Goal: Answer question/provide support

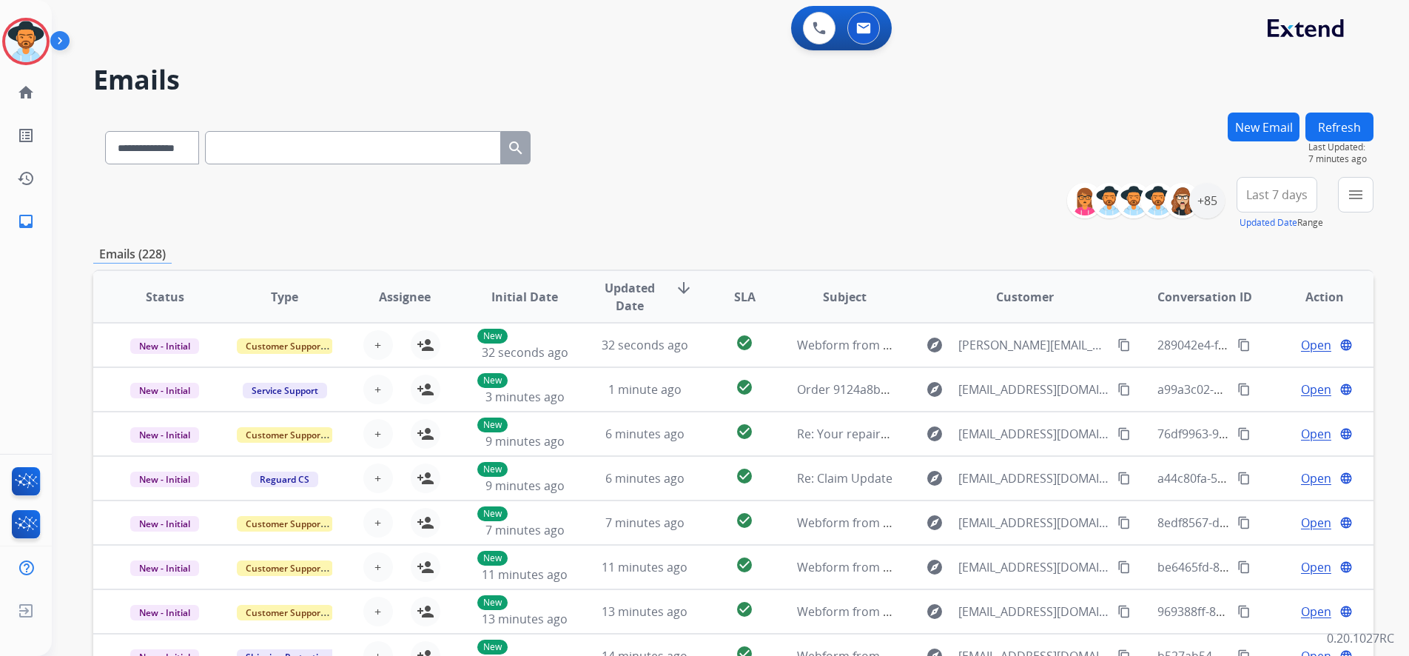
select select "**********"
click at [265, 153] on input "text" at bounding box center [353, 147] width 296 height 33
paste input "**********"
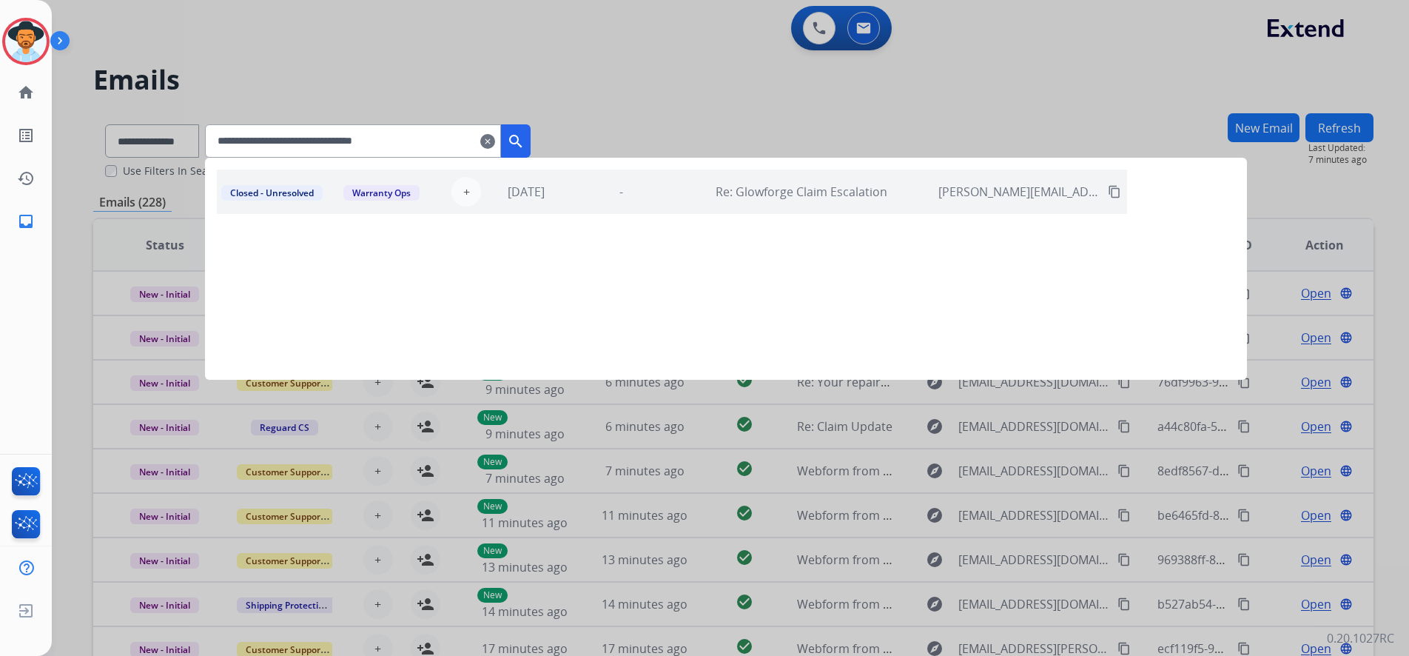
type input "**********"
click at [701, 103] on div at bounding box center [704, 328] width 1409 height 656
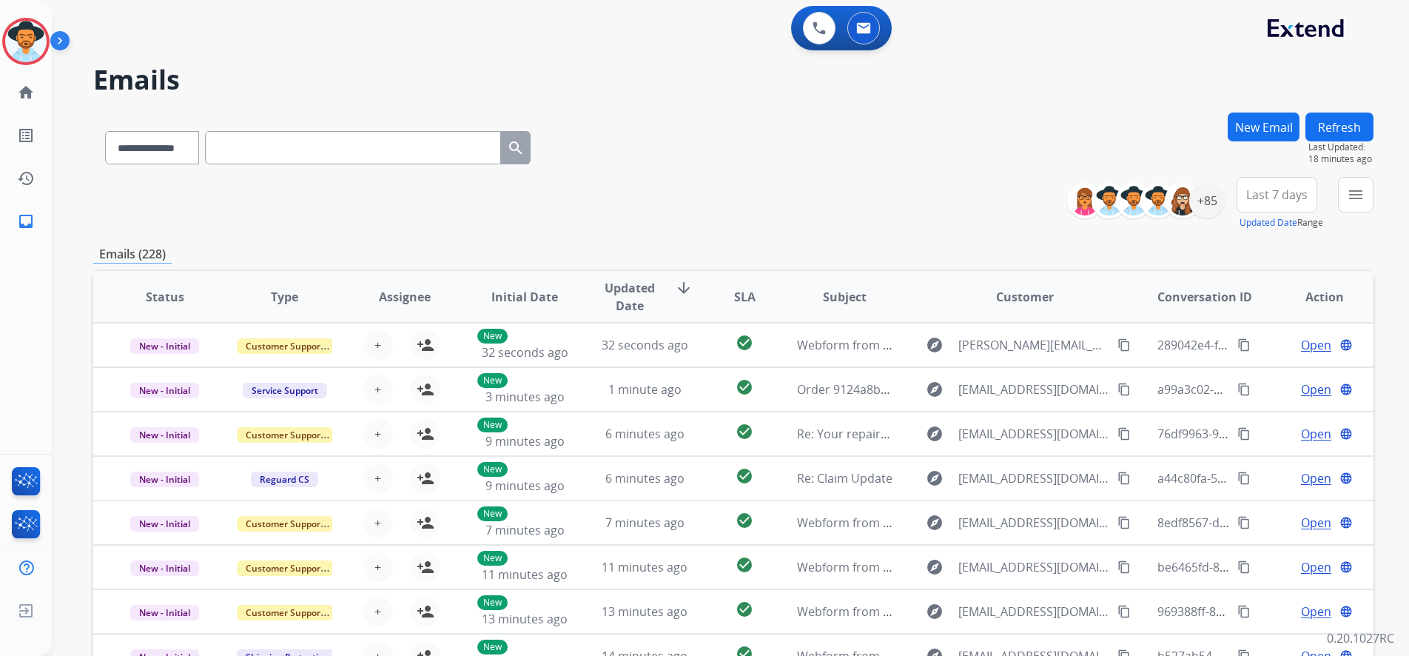
click at [303, 158] on input "text" at bounding box center [353, 147] width 296 height 33
paste input "**********"
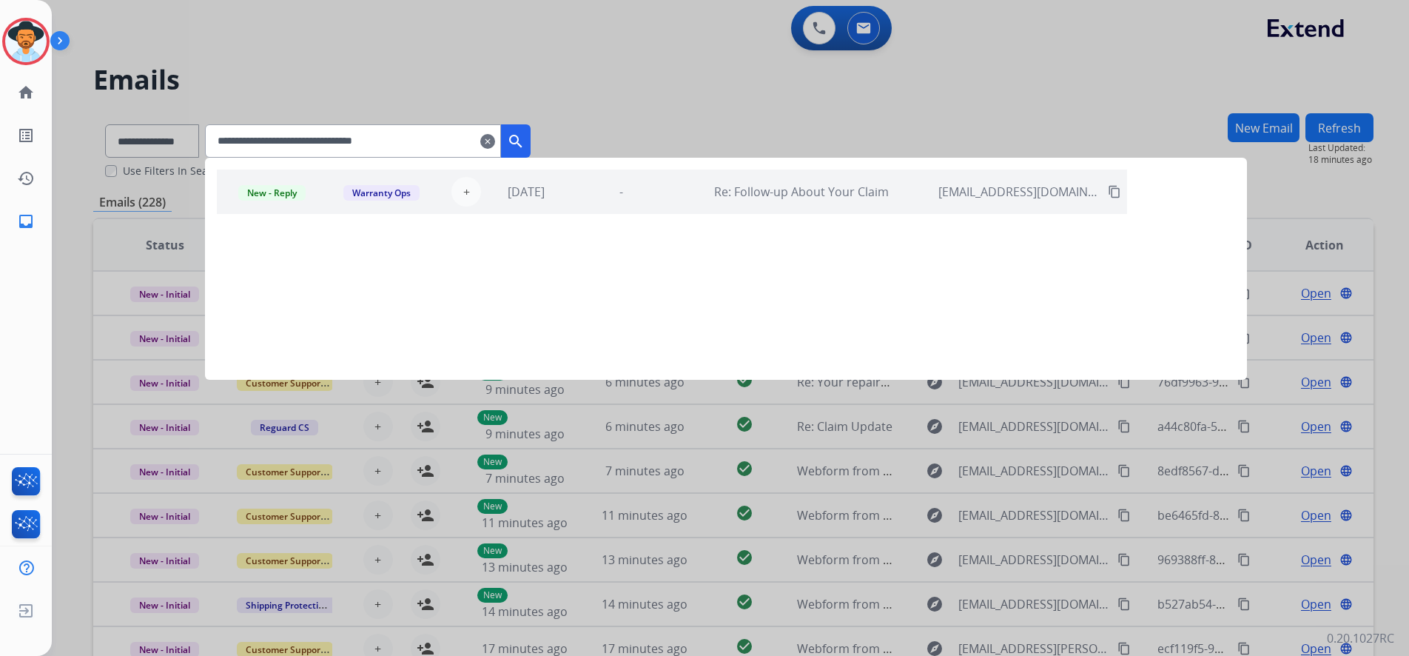
click at [802, 209] on div "New - Reply Warranty Ops + Select agent [DATE] - Re: Follow-up About Your Claim…" at bounding box center [672, 191] width 910 height 44
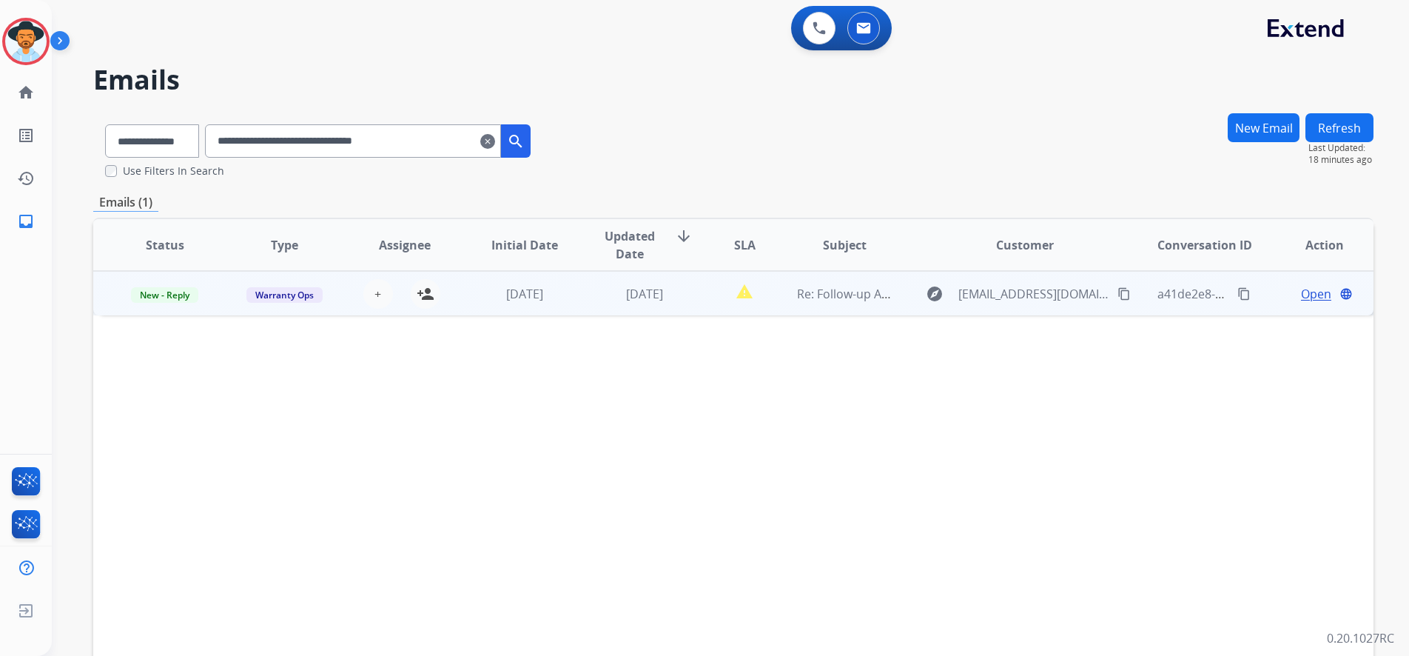
click at [1305, 294] on span "Open" at bounding box center [1316, 294] width 30 height 18
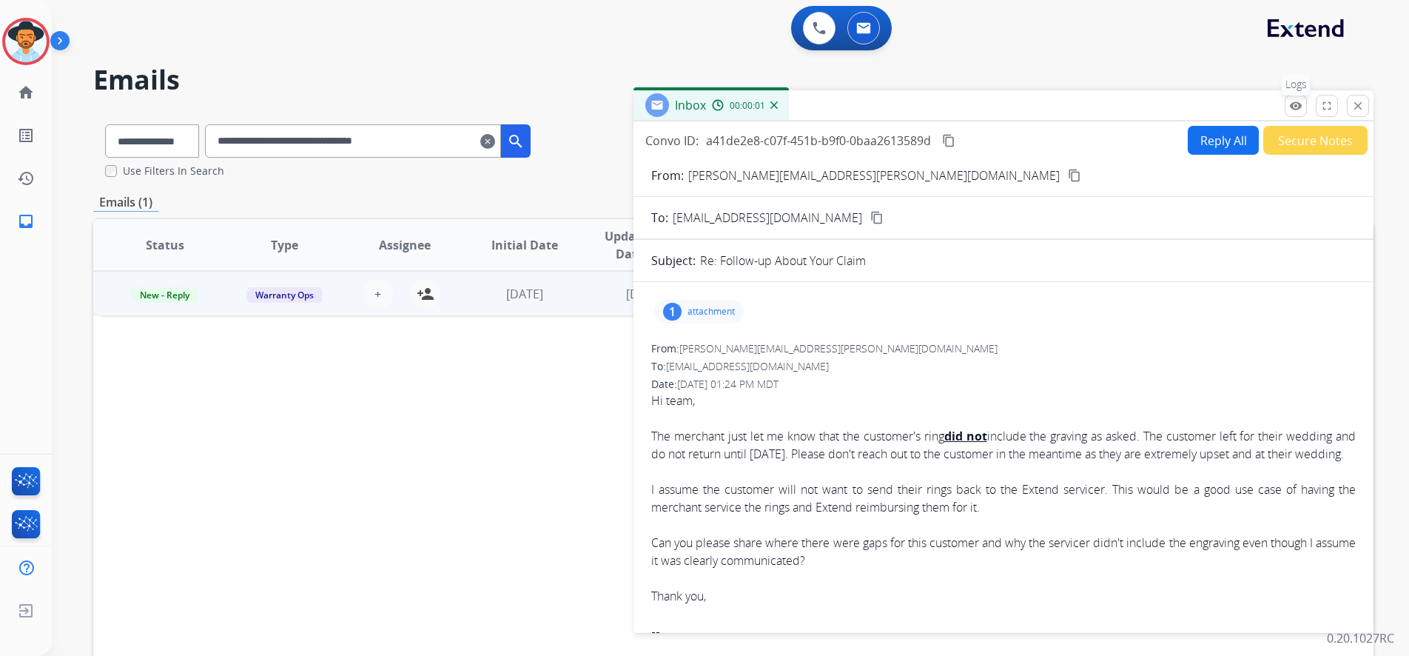
click at [1297, 113] on button "remove_red_eye Logs" at bounding box center [1295, 106] width 22 height 22
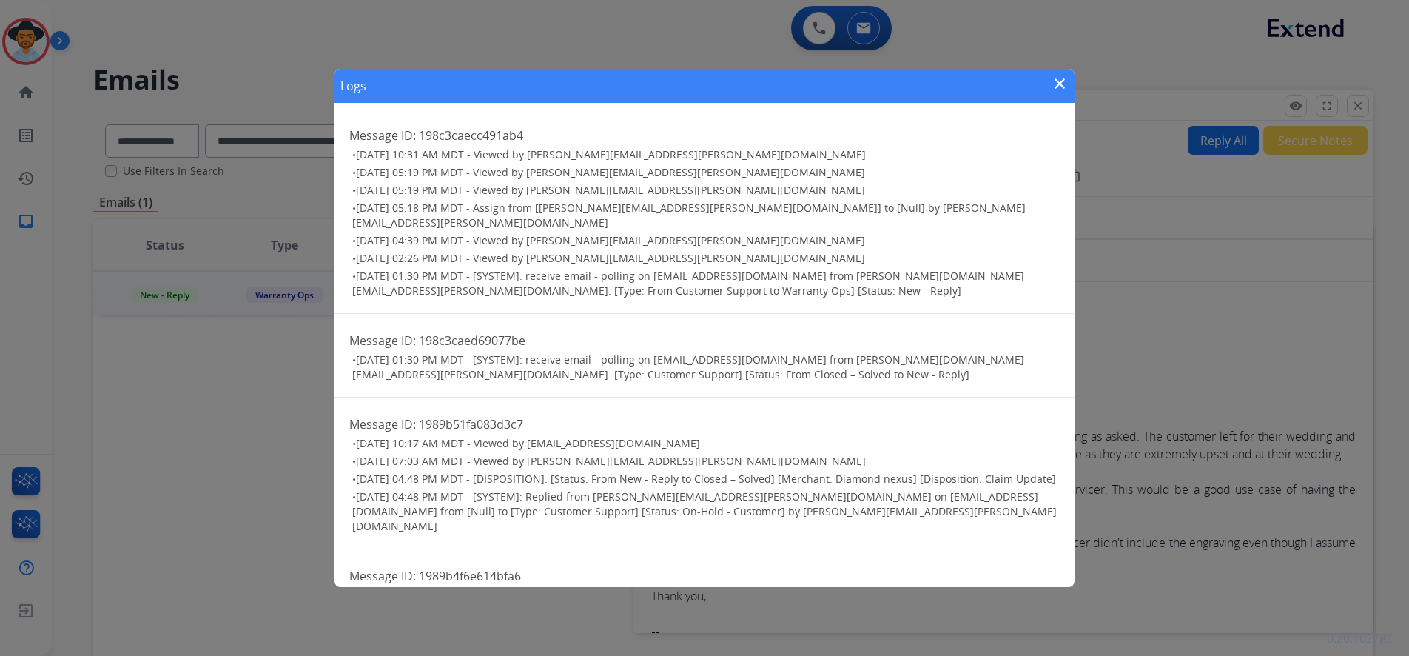
click at [1057, 87] on mat-icon "close" at bounding box center [1060, 84] width 18 height 18
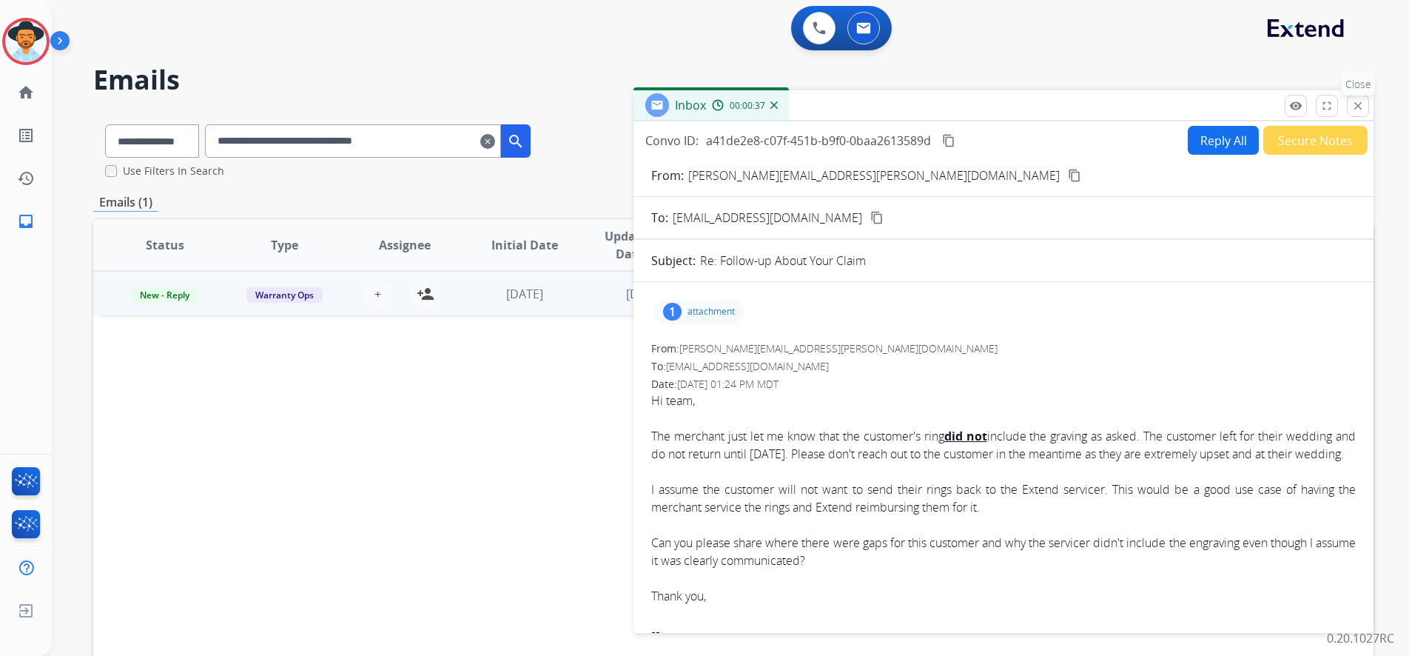
click at [1361, 103] on mat-icon "close" at bounding box center [1357, 105] width 13 height 13
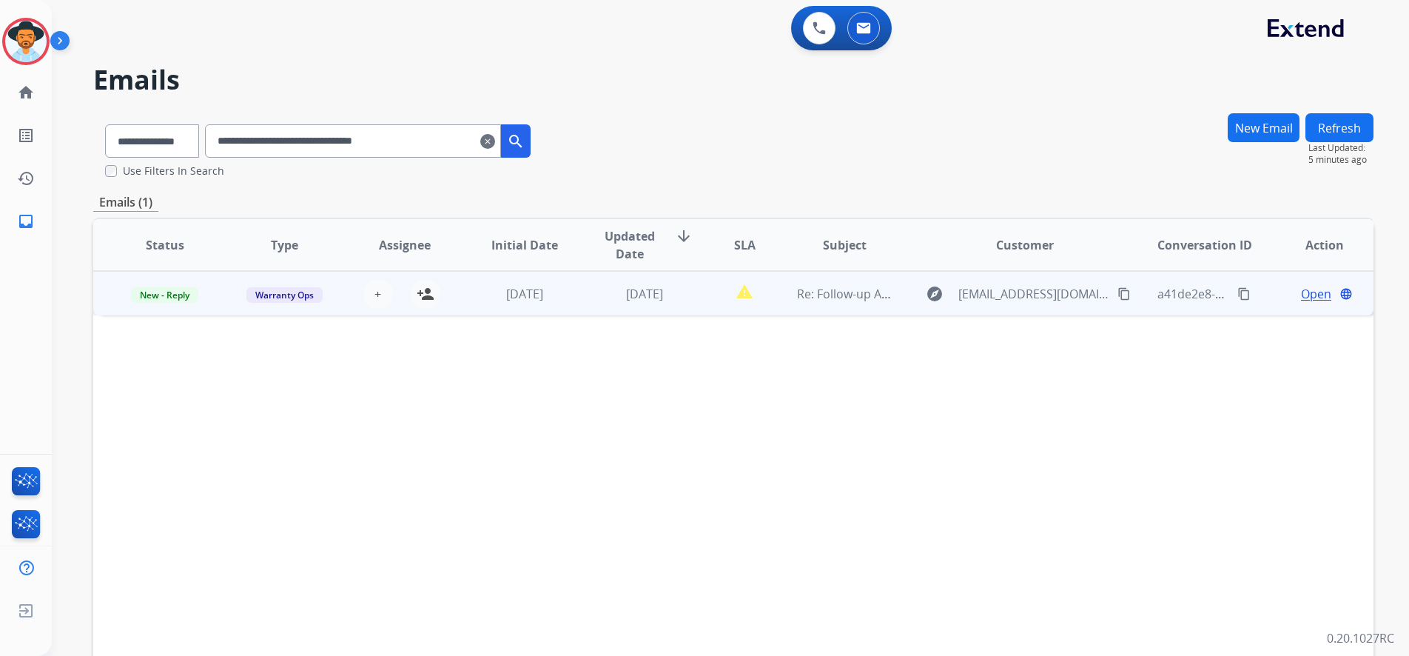
click at [1029, 311] on td "explore [EMAIL_ADDRESS][DOMAIN_NAME] content_copy" at bounding box center [1013, 293] width 240 height 44
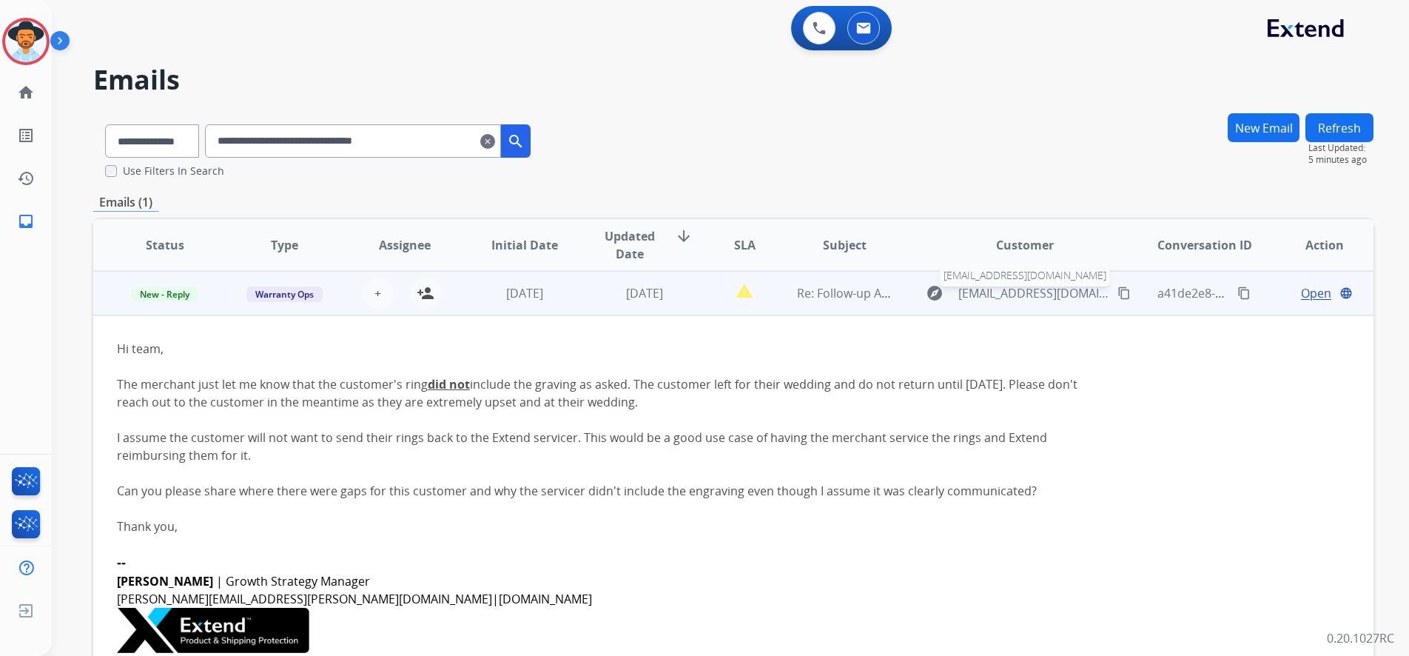
click at [1034, 300] on span "[EMAIL_ADDRESS][DOMAIN_NAME]" at bounding box center [1033, 293] width 150 height 18
type input "**********"
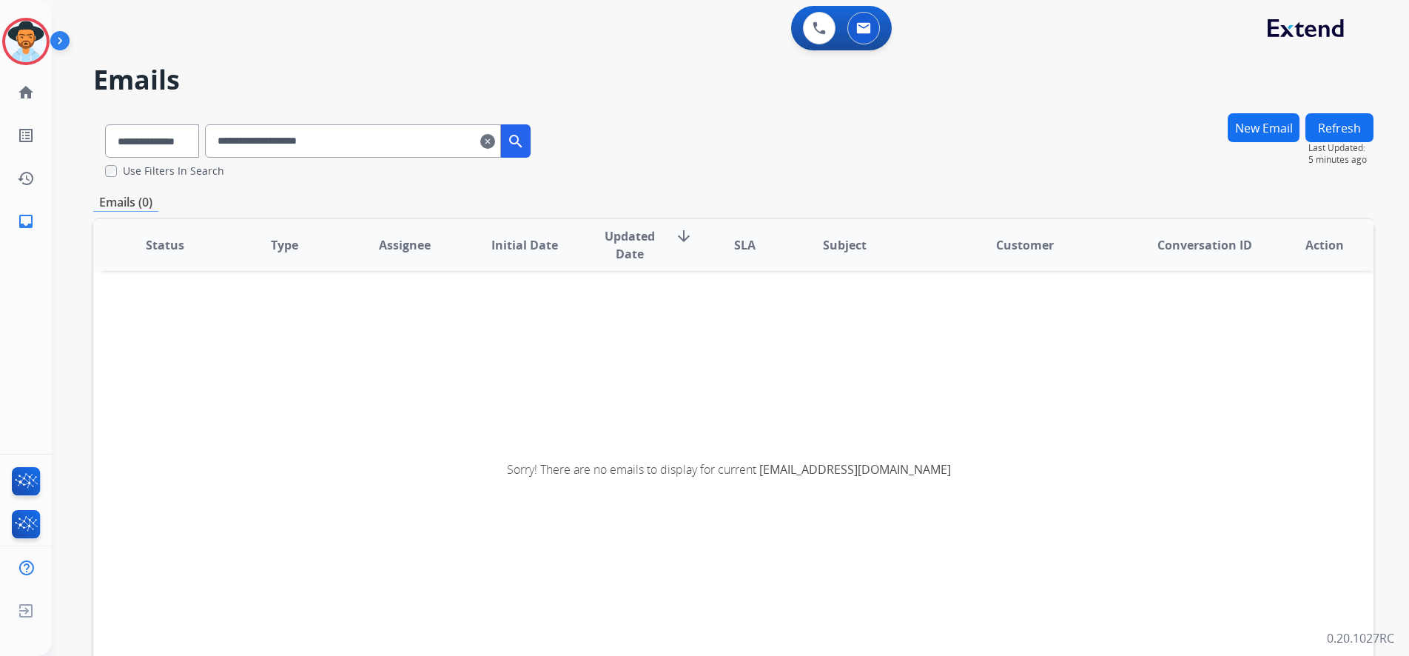
click at [406, 148] on input "**********" at bounding box center [353, 140] width 296 height 33
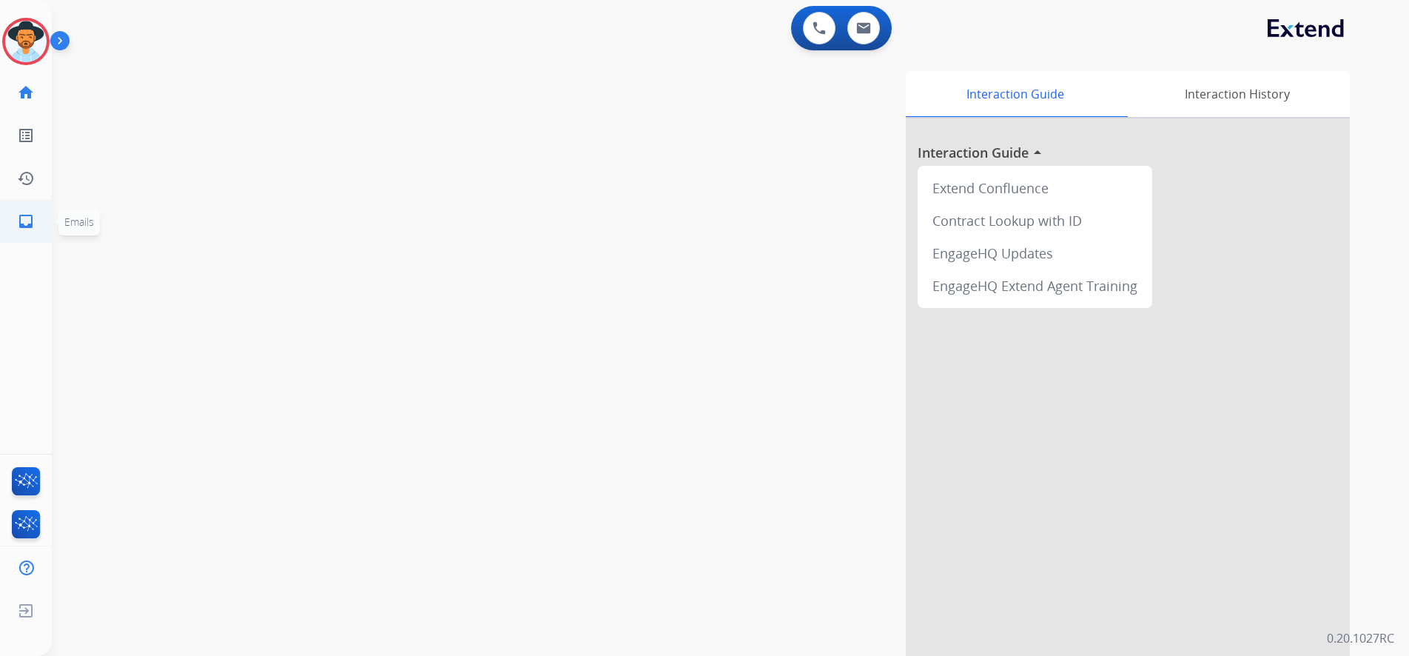
click at [27, 215] on mat-icon "inbox" at bounding box center [26, 221] width 18 height 18
select select "**********"
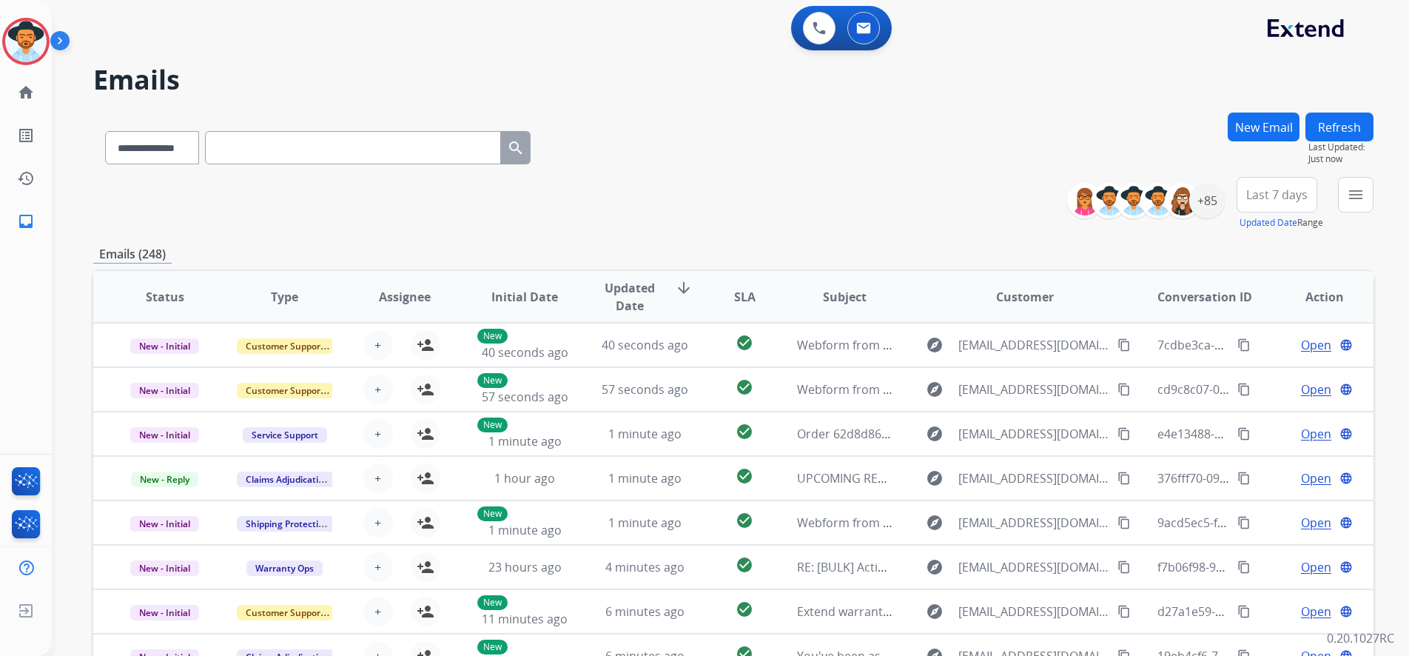
click at [260, 146] on input "text" at bounding box center [353, 147] width 296 height 33
paste input "**********"
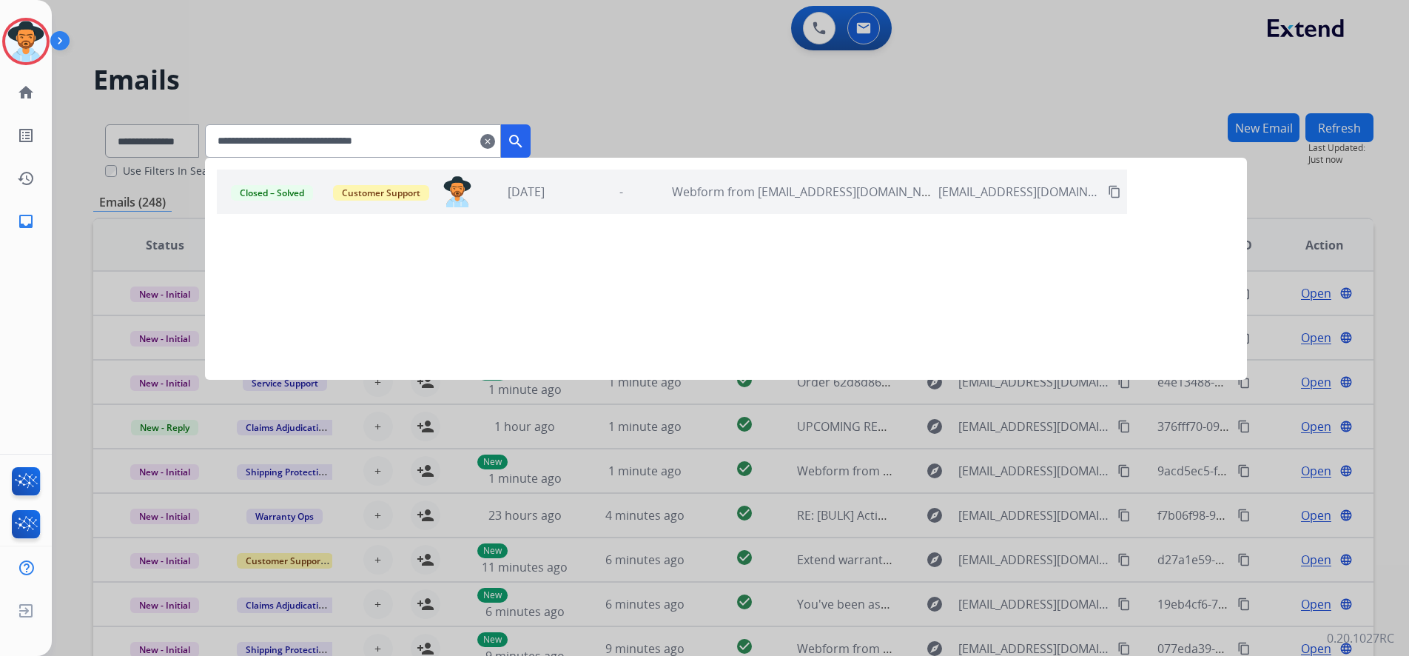
click at [801, 203] on div "Closed – Solved Customer Support [PERSON_NAME][EMAIL_ADDRESS][PERSON_NAME][DOMA…" at bounding box center [672, 191] width 910 height 44
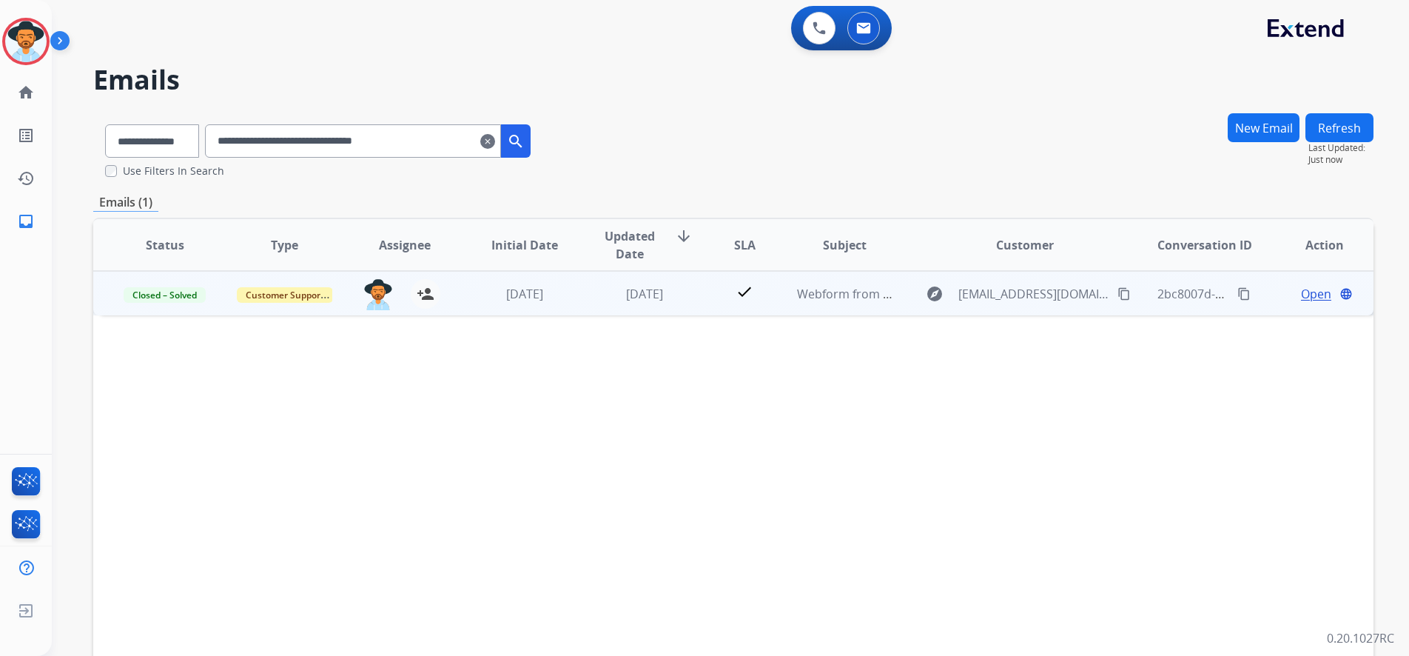
click at [1310, 297] on span "Open" at bounding box center [1316, 294] width 30 height 18
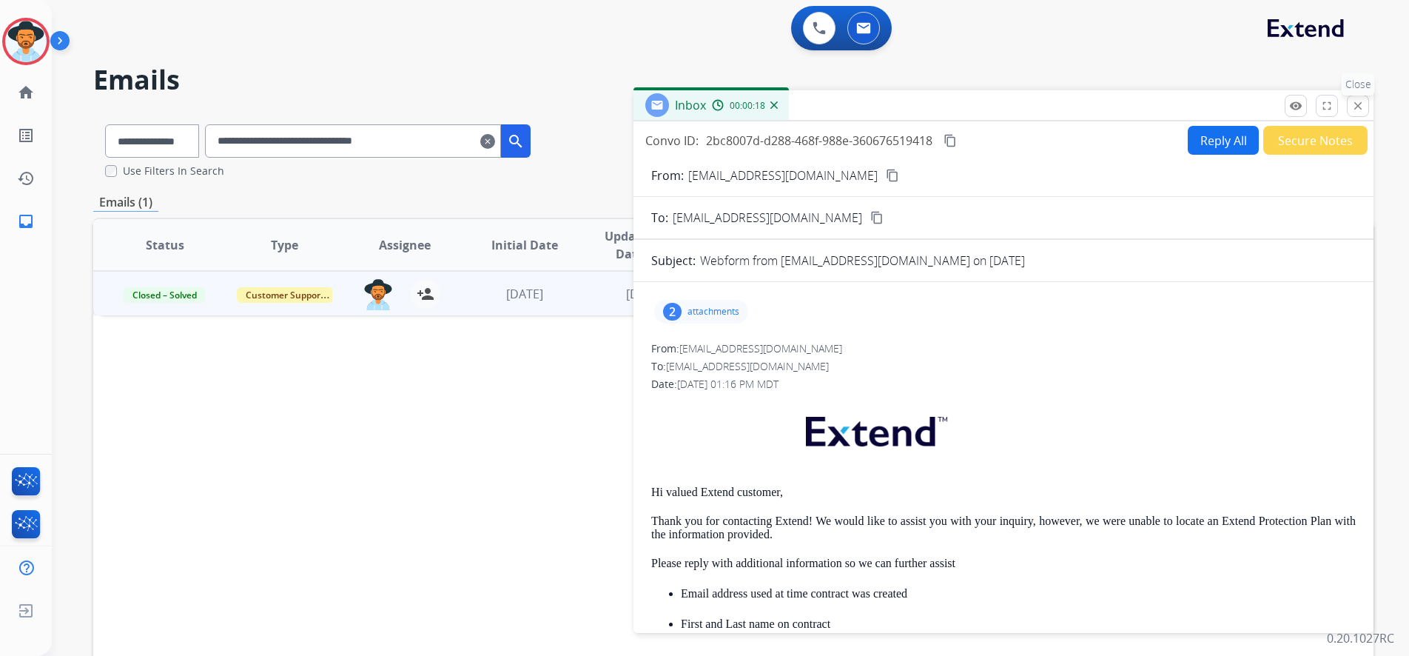
click at [1358, 115] on button "close Close" at bounding box center [1358, 106] width 22 height 22
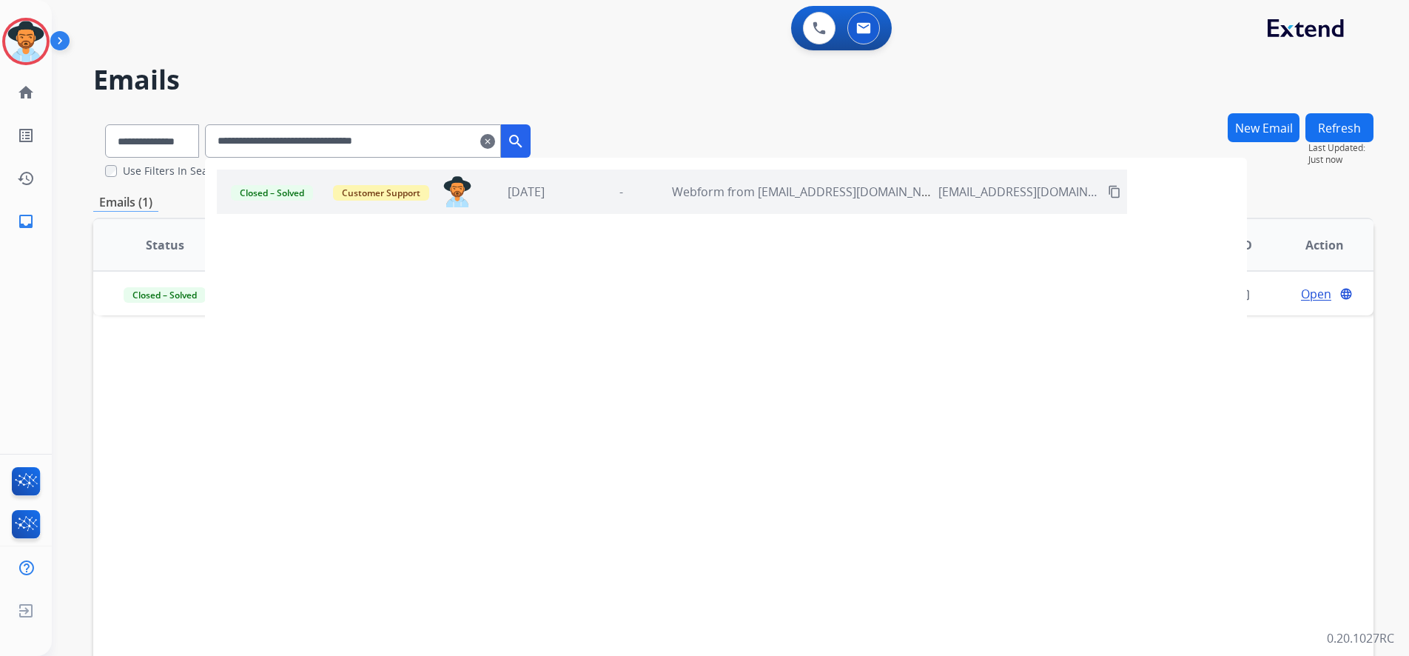
drag, startPoint x: 457, startPoint y: 140, endPoint x: 186, endPoint y: 137, distance: 270.8
click at [190, 133] on div "**********" at bounding box center [317, 137] width 449 height 51
paste input "text"
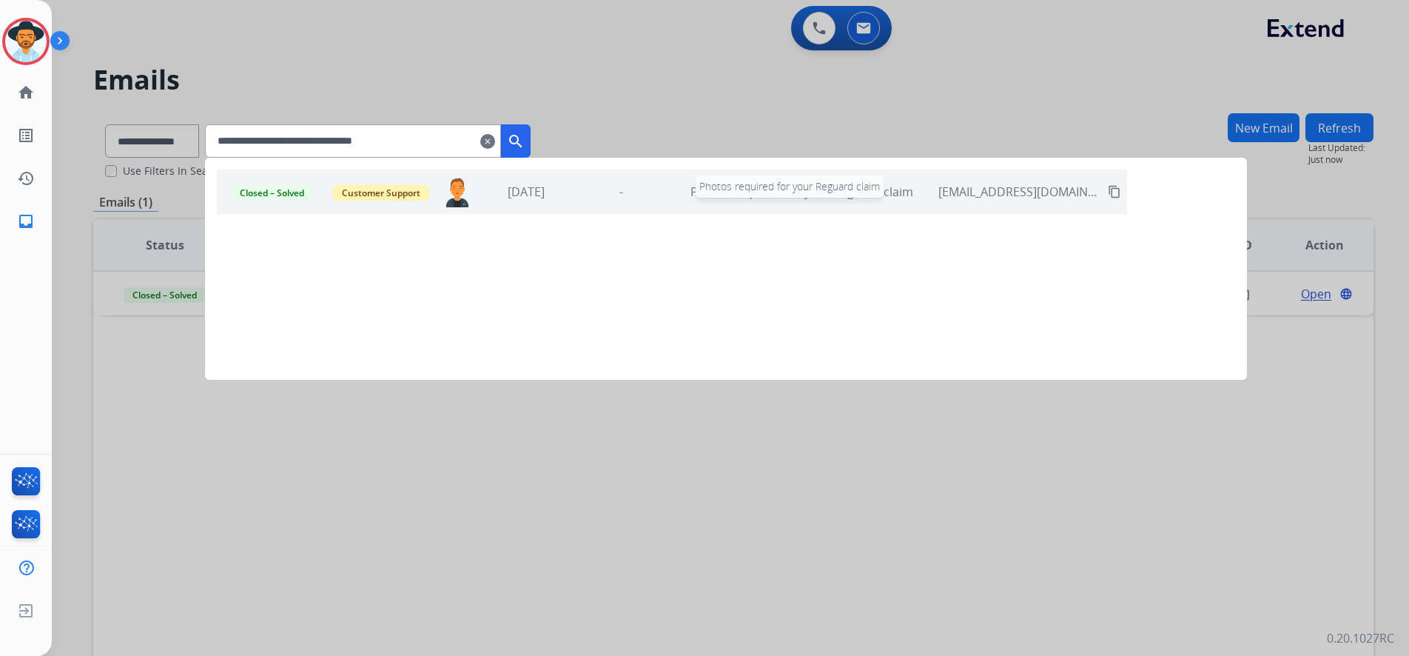
click at [778, 199] on span "Photos required for your Reguard claim" at bounding box center [801, 191] width 223 height 16
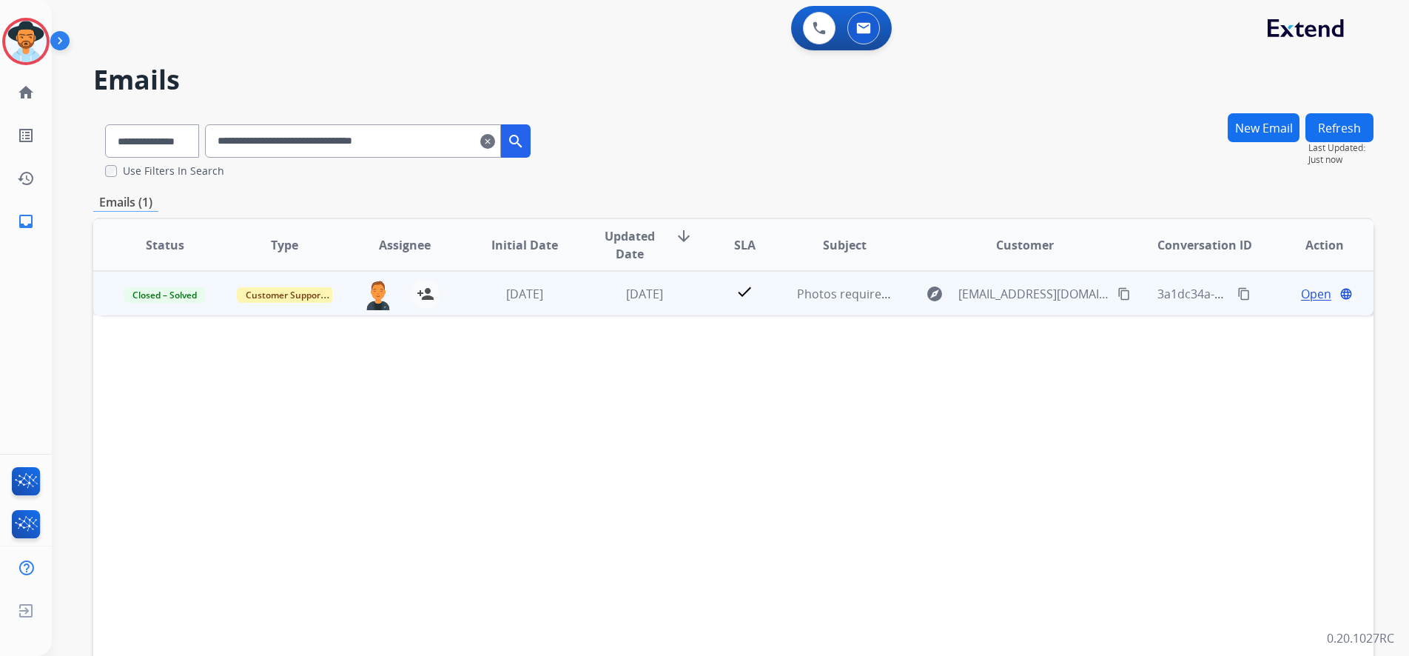
click at [1310, 295] on span "Open" at bounding box center [1316, 294] width 30 height 18
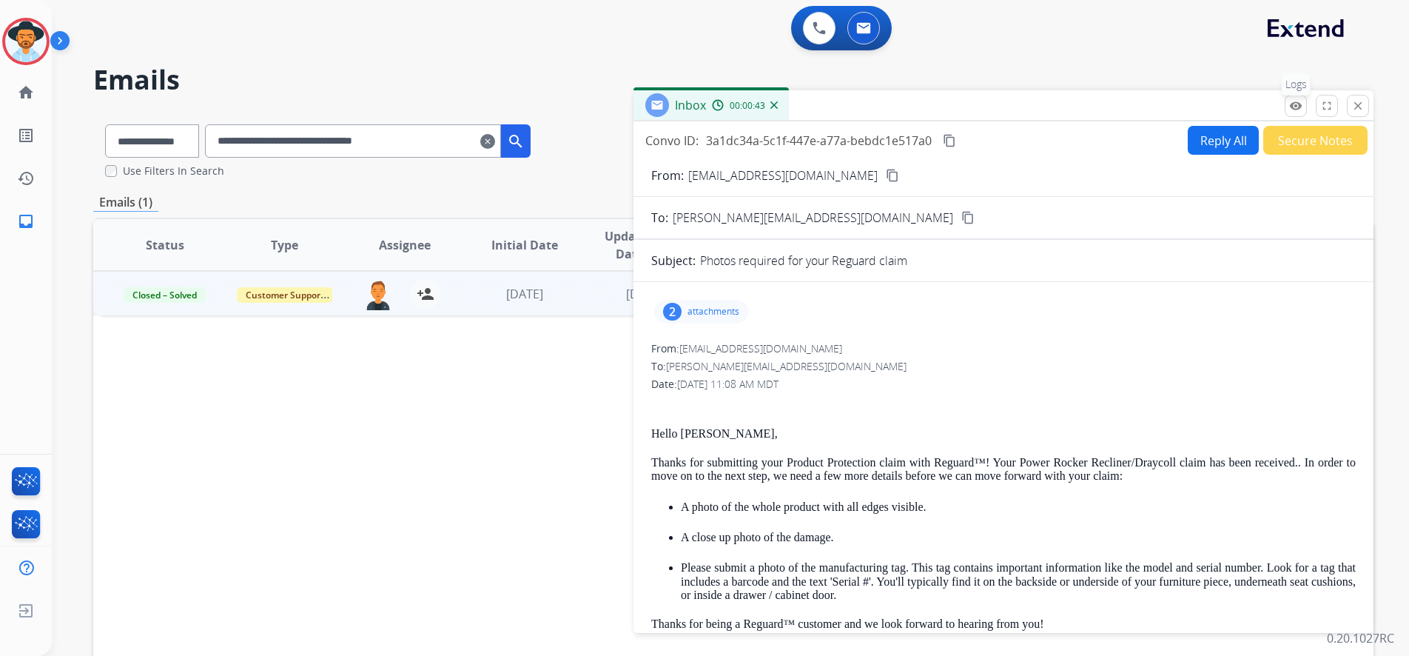
click at [1293, 107] on mat-icon "remove_red_eye" at bounding box center [1295, 105] width 13 height 13
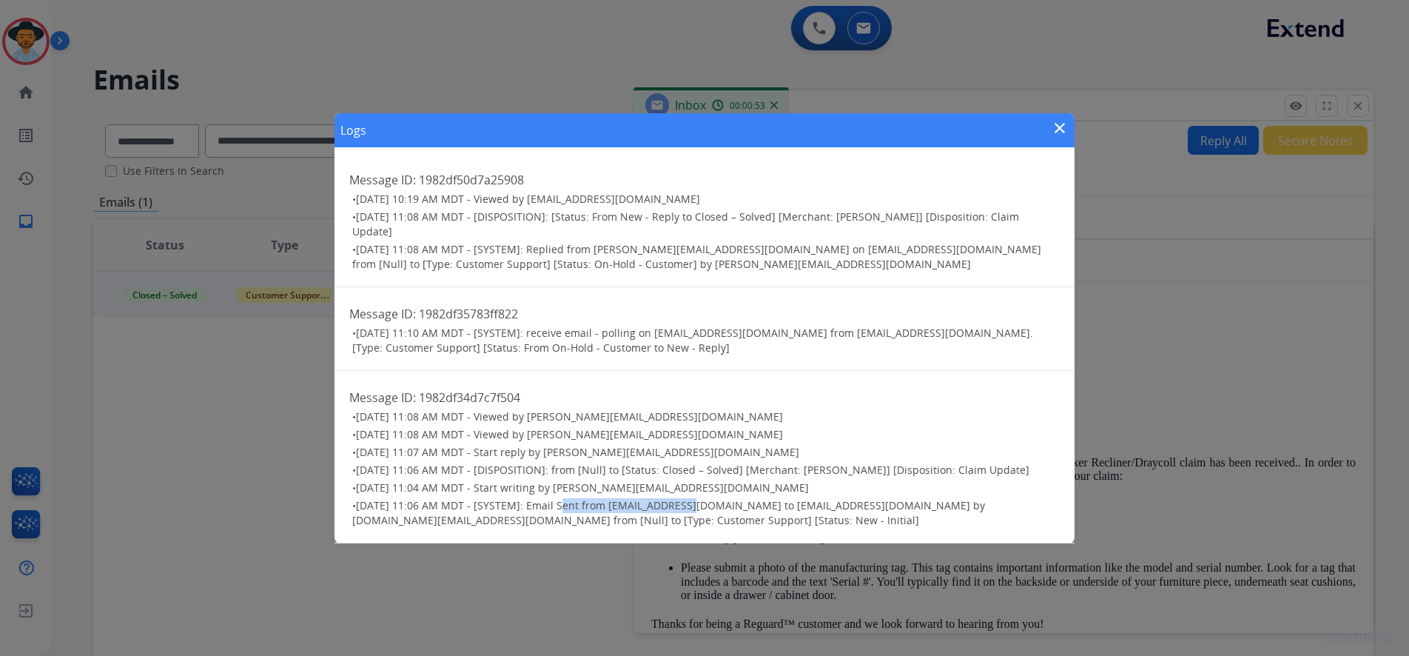
drag, startPoint x: 556, startPoint y: 508, endPoint x: 684, endPoint y: 506, distance: 127.3
click at [684, 506] on span "[DATE] 11:06 AM MDT - [SYSTEM]: Email Sent from [EMAIL_ADDRESS][DOMAIN_NAME] to…" at bounding box center [668, 512] width 633 height 29
drag, startPoint x: 637, startPoint y: 336, endPoint x: 796, endPoint y: 335, distance: 159.1
click at [796, 335] on span "[DATE] 11:10 AM MDT - [SYSTEM]: receive email - polling on [EMAIL_ADDRESS][DOMA…" at bounding box center [692, 340] width 681 height 29
click at [1058, 129] on mat-icon "close" at bounding box center [1060, 128] width 18 height 18
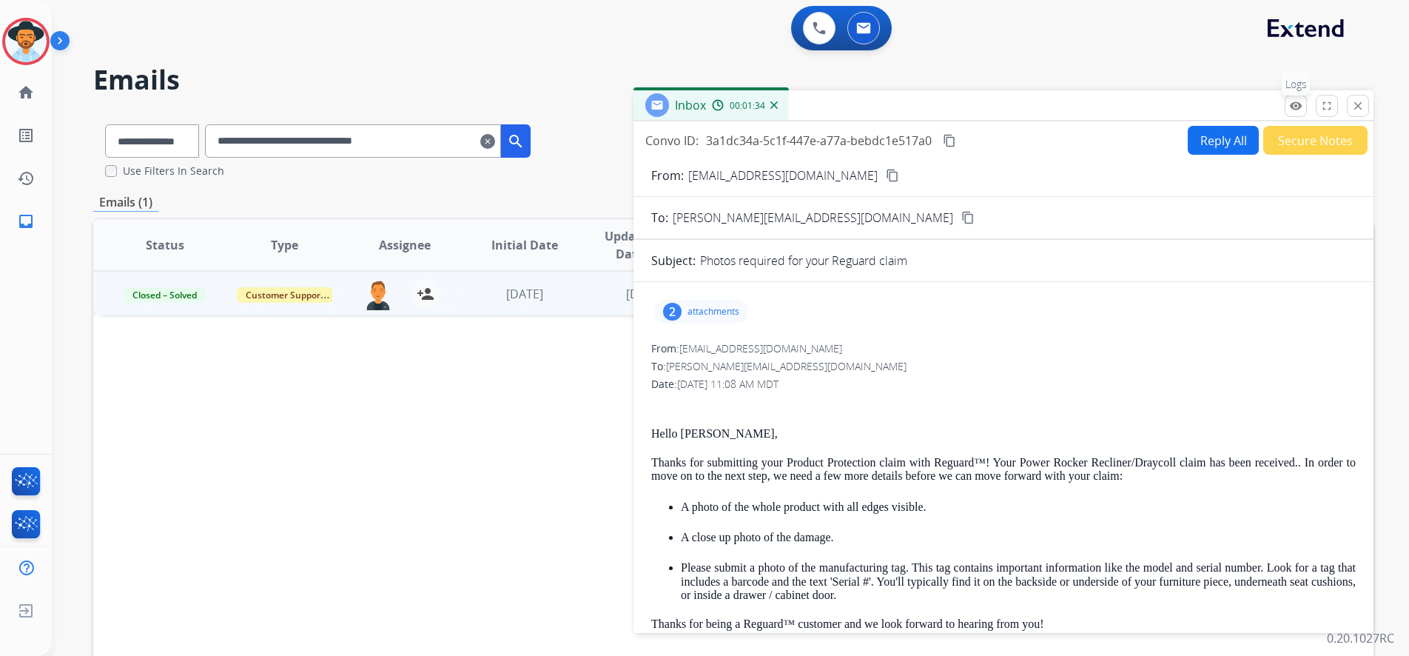
click at [1298, 100] on mat-icon "remove_red_eye" at bounding box center [1295, 105] width 13 height 13
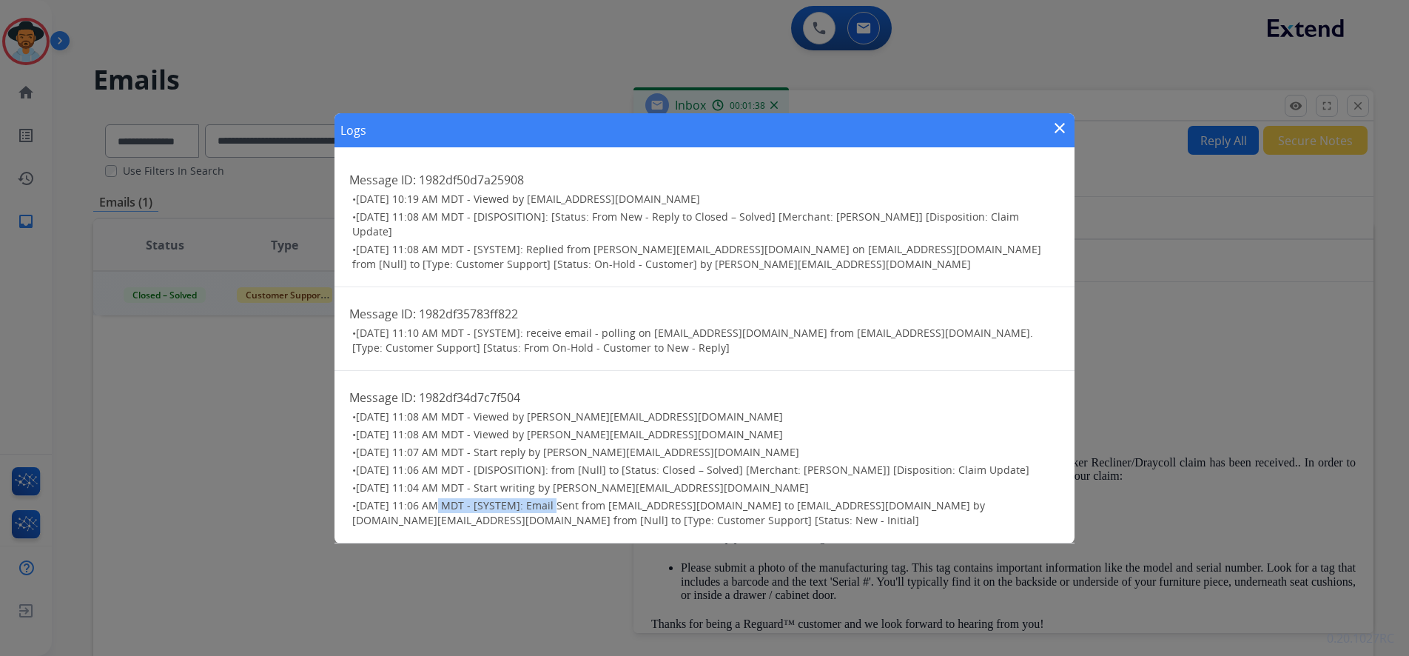
drag, startPoint x: 431, startPoint y: 508, endPoint x: 552, endPoint y: 508, distance: 120.6
click at [552, 508] on span "[DATE] 11:06 AM MDT - [SYSTEM]: Email Sent from [EMAIL_ADDRESS][DOMAIN_NAME] to…" at bounding box center [668, 512] width 633 height 29
click at [1062, 127] on mat-icon "close" at bounding box center [1060, 128] width 18 height 18
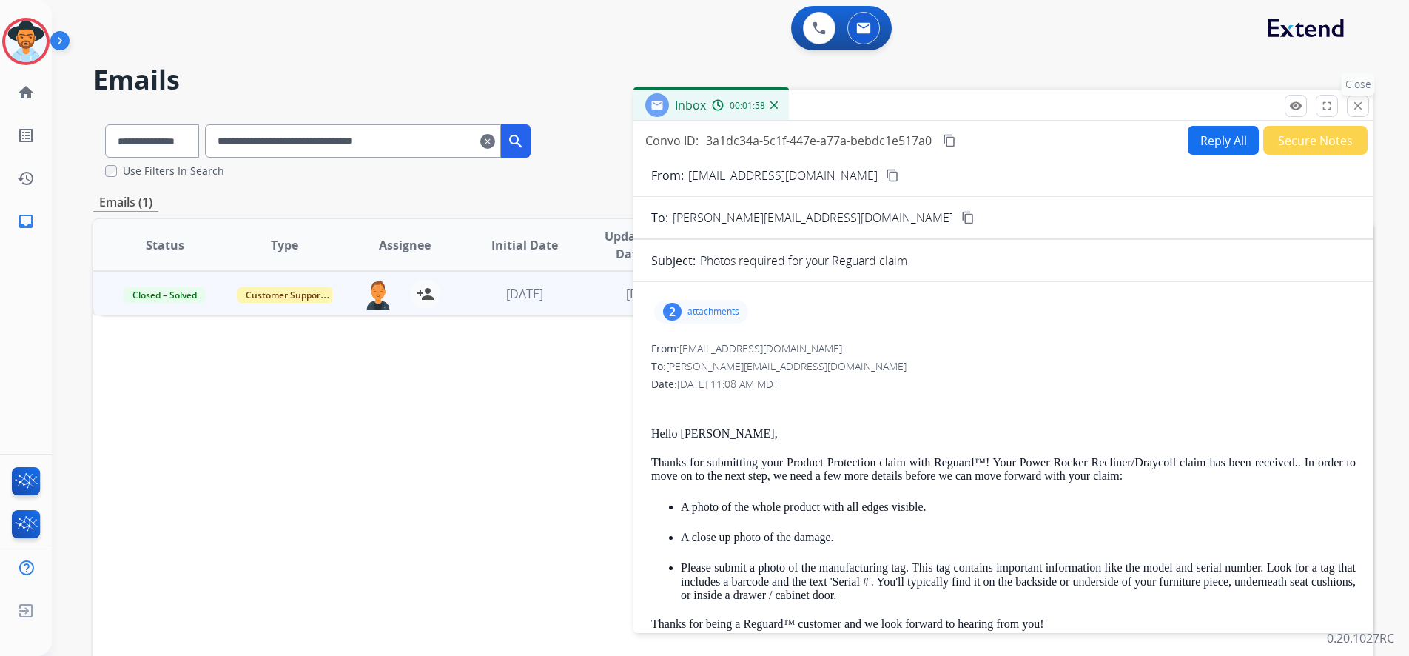
click at [1359, 112] on mat-icon "close" at bounding box center [1357, 105] width 13 height 13
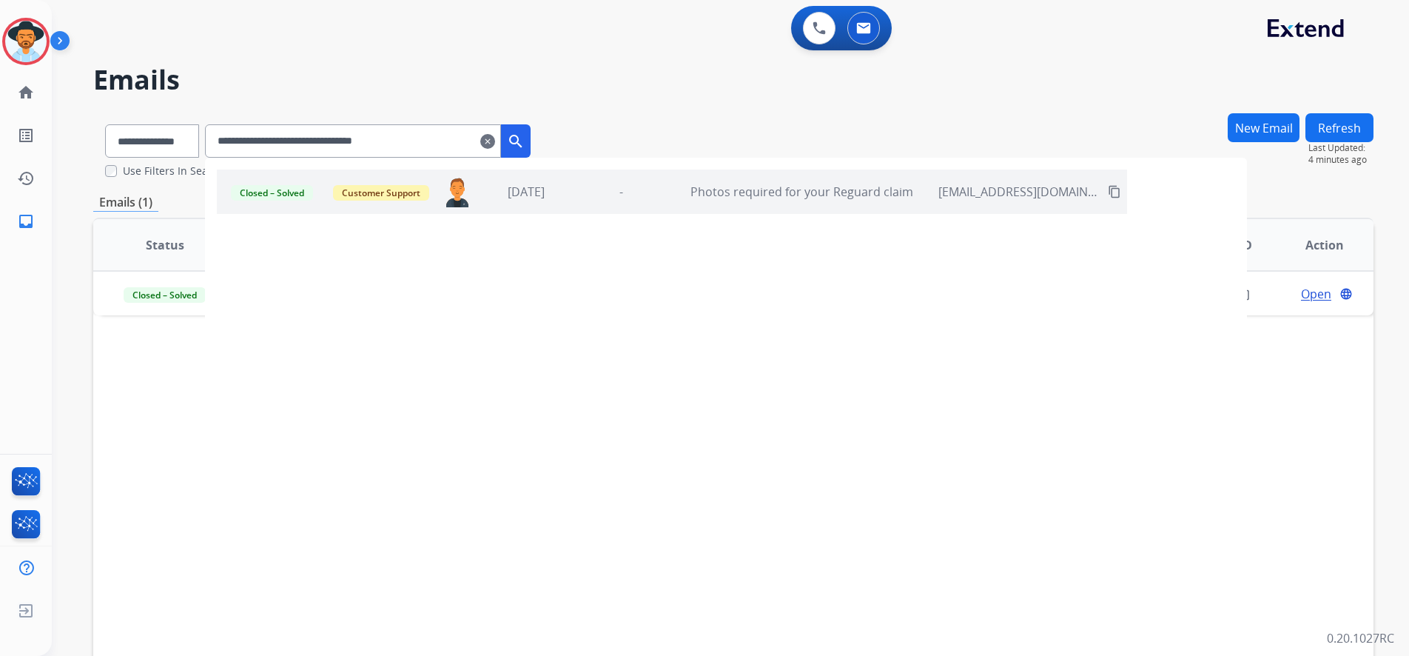
drag, startPoint x: 448, startPoint y: 142, endPoint x: 235, endPoint y: 135, distance: 213.9
click at [238, 137] on input "**********" at bounding box center [353, 140] width 296 height 33
paste input "text"
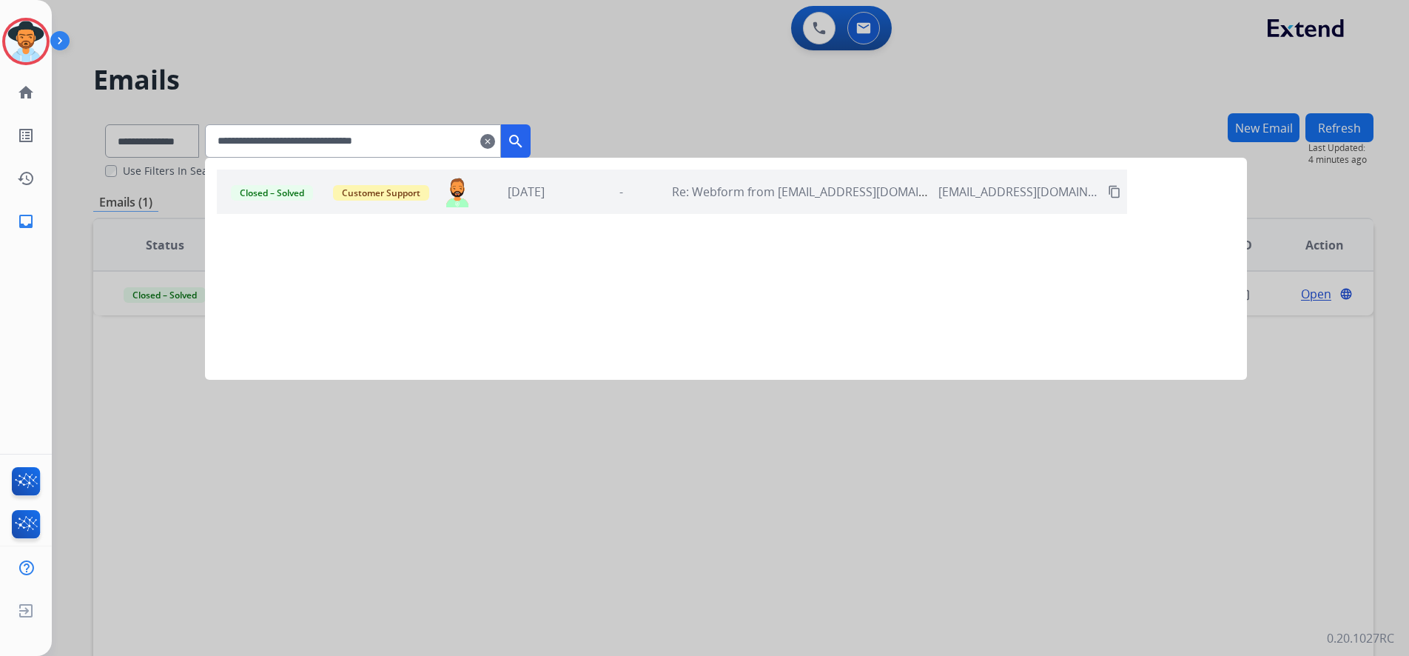
click at [388, 206] on div "Closed – Solved Customer Support [PERSON_NAME][EMAIL_ADDRESS][PERSON_NAME][DOMA…" at bounding box center [672, 191] width 910 height 44
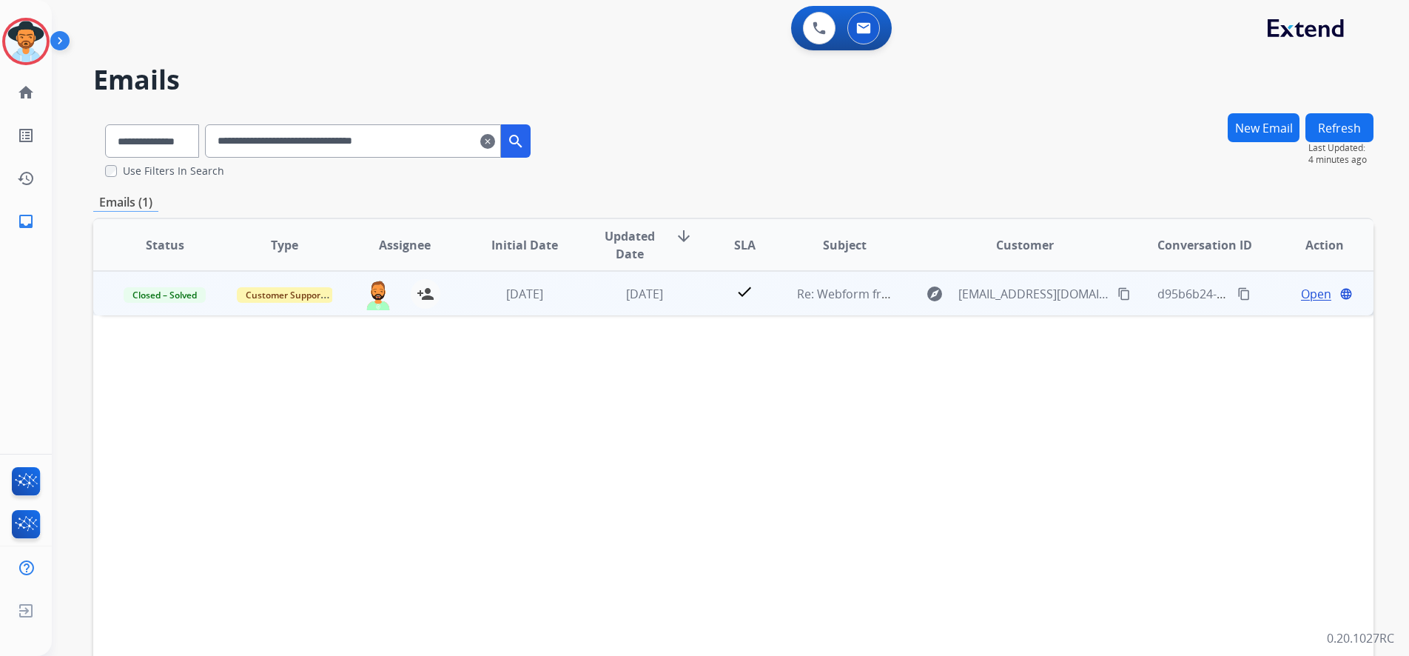
click at [1301, 296] on span "Open" at bounding box center [1316, 294] width 30 height 18
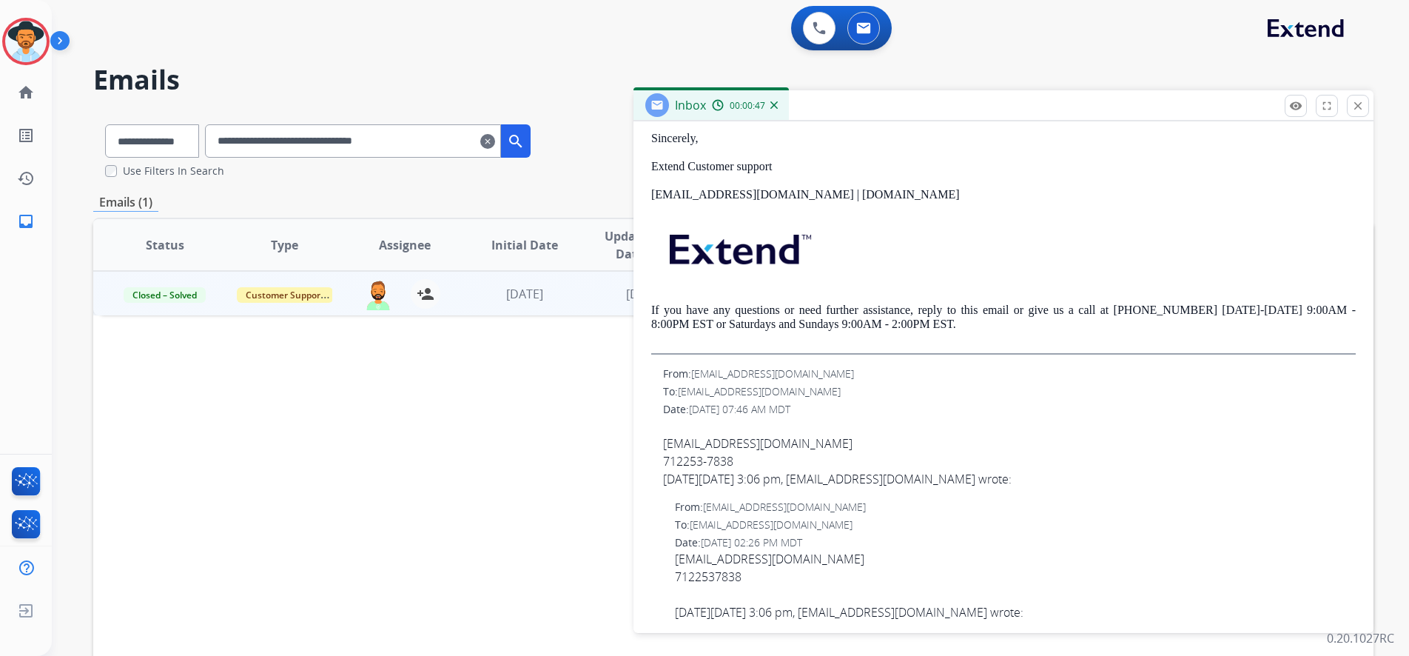
scroll to position [599, 0]
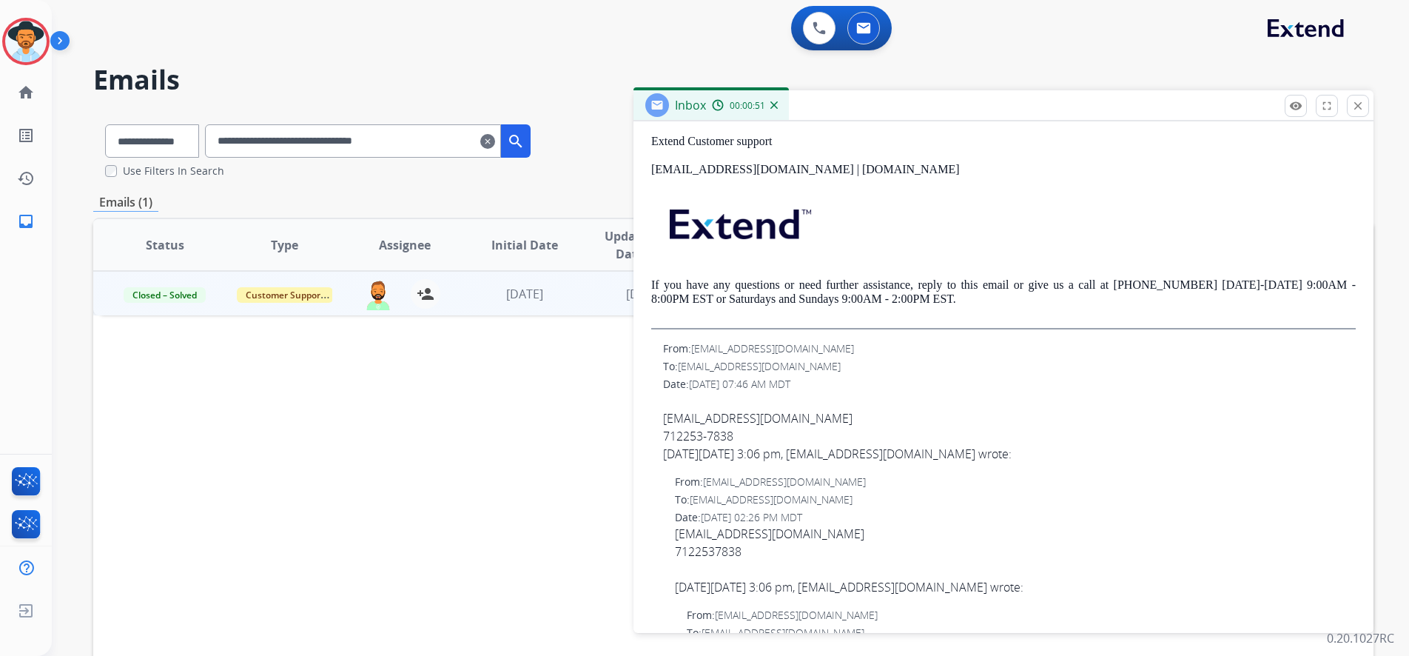
click at [667, 348] on div "From: [EMAIL_ADDRESS][DOMAIN_NAME]" at bounding box center [1009, 348] width 693 height 15
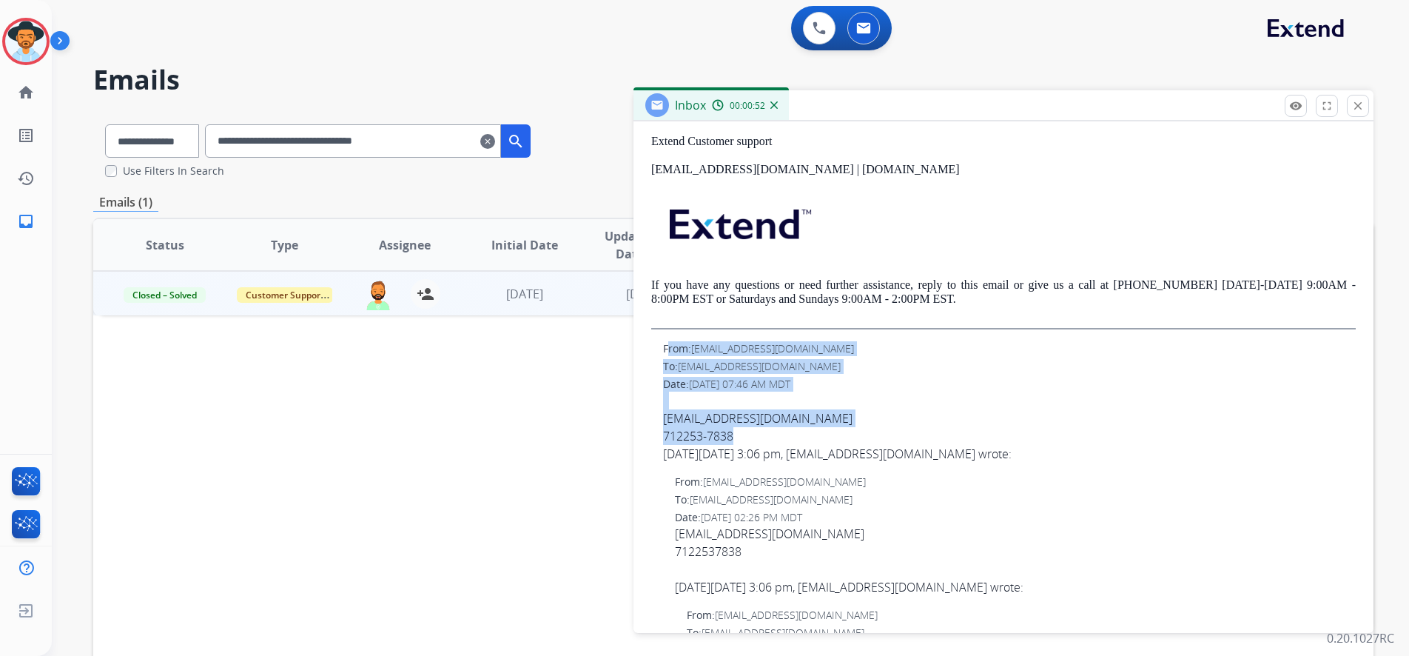
drag, startPoint x: 662, startPoint y: 347, endPoint x: 749, endPoint y: 437, distance: 125.6
click at [749, 437] on div "From: [EMAIL_ADDRESS][DOMAIN_NAME] To: [EMAIL_ADDRESS][DOMAIN_NAME] Date: [DATE…" at bounding box center [1003, 401] width 704 height 121
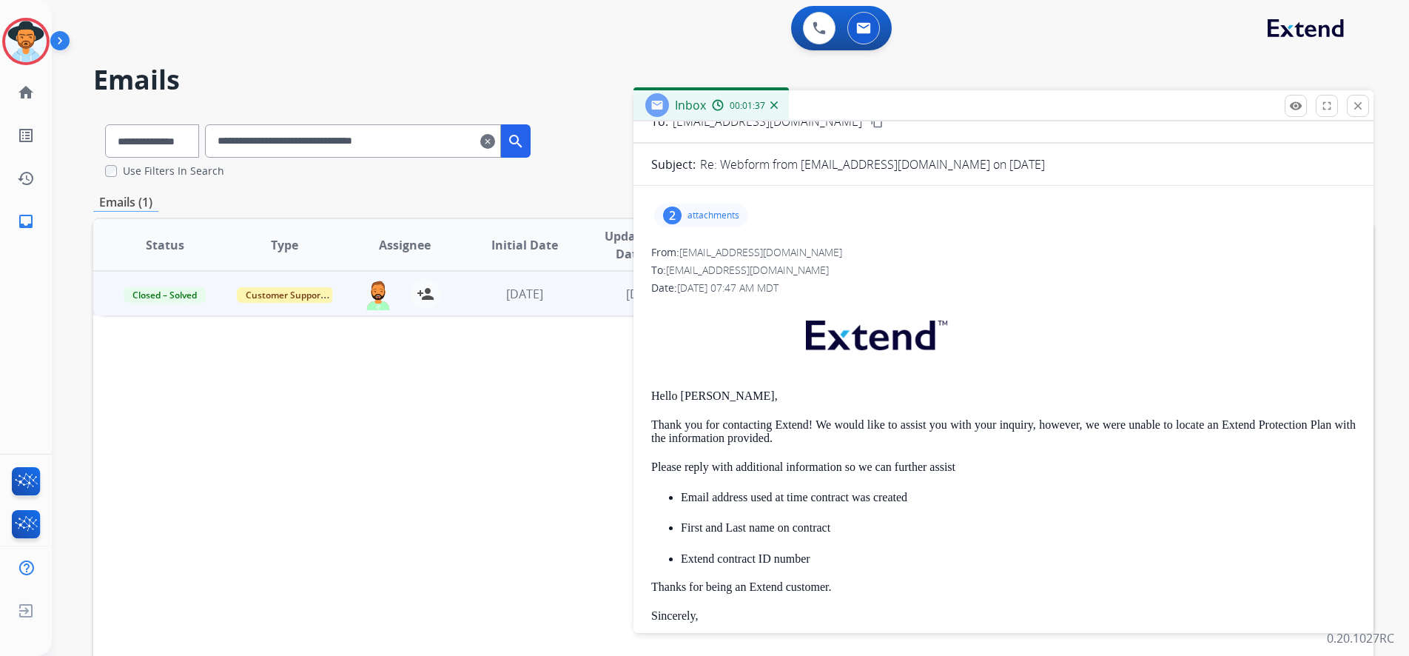
scroll to position [0, 0]
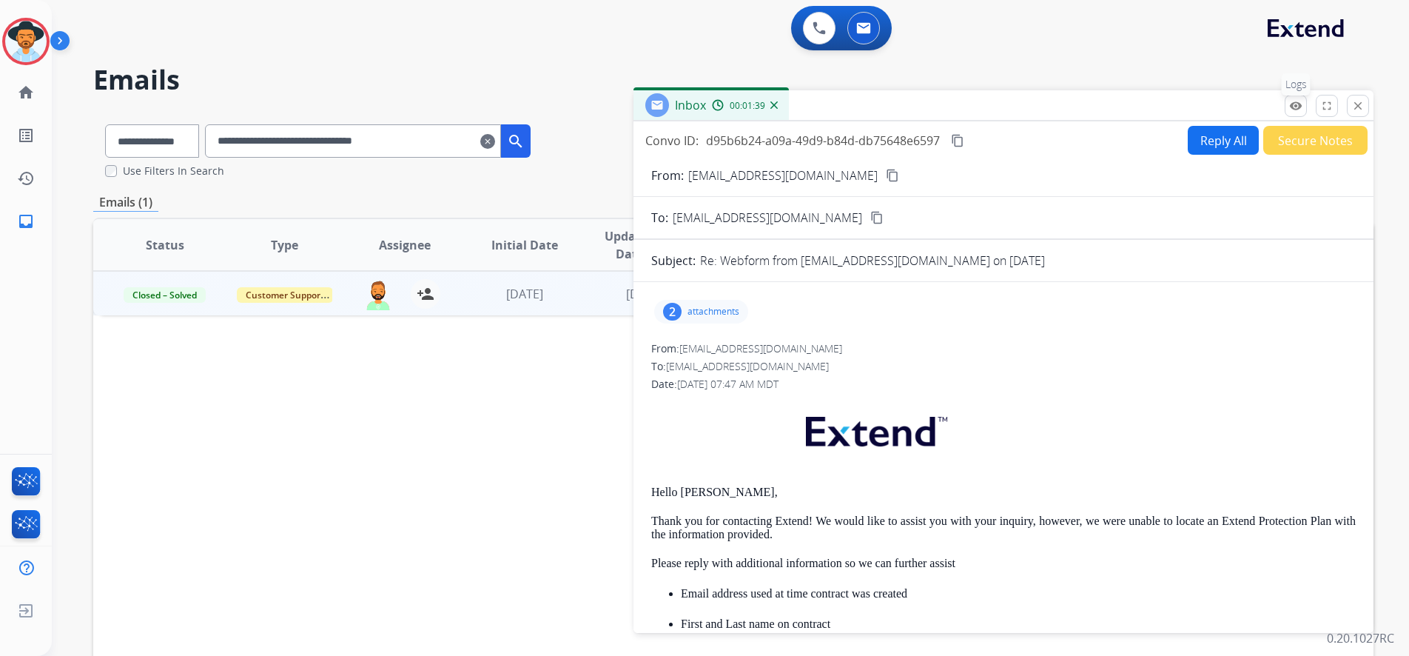
click at [1297, 114] on button "remove_red_eye Logs" at bounding box center [1295, 106] width 22 height 22
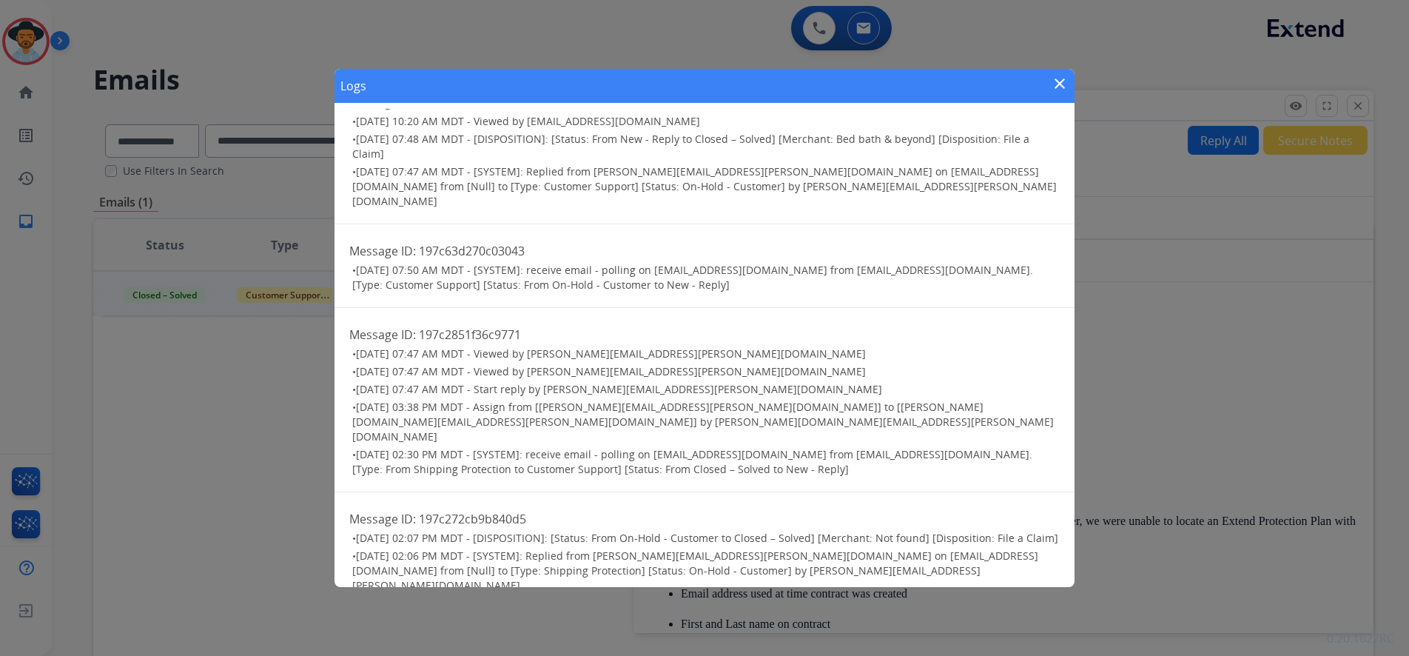
scroll to position [34, 0]
click at [1057, 78] on mat-icon "close" at bounding box center [1060, 84] width 18 height 18
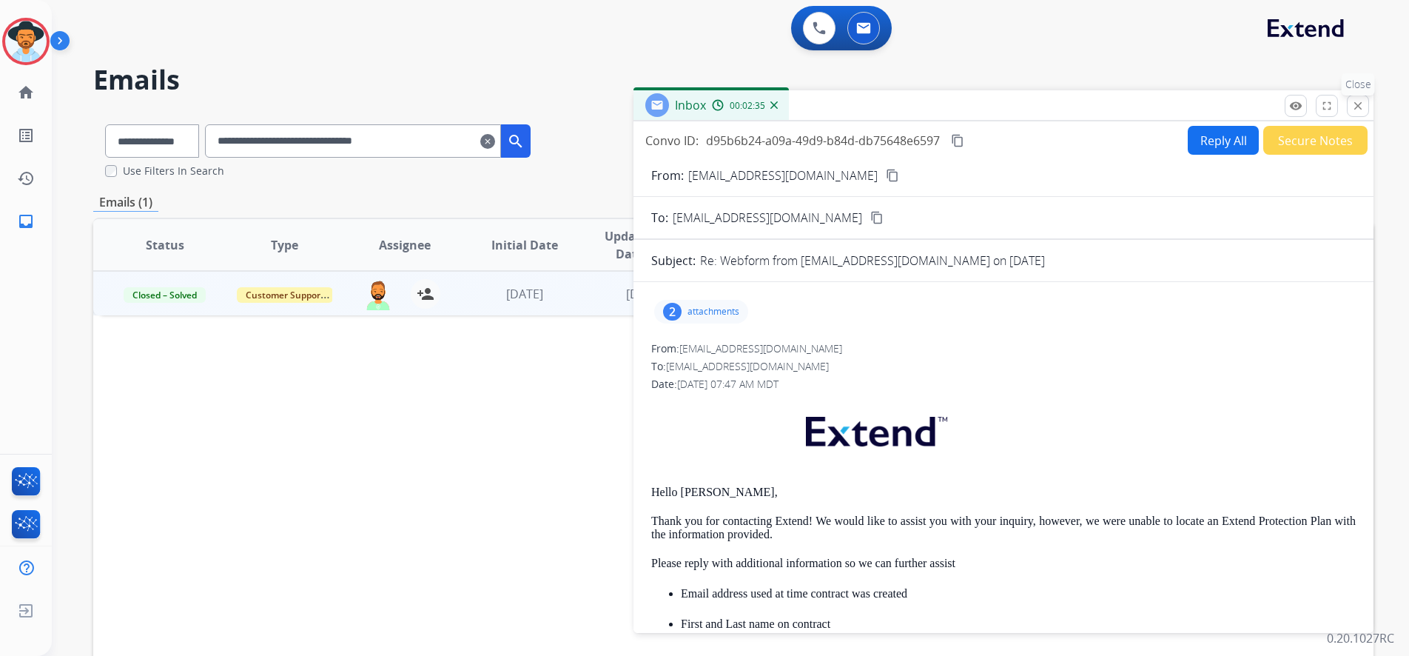
click at [1353, 106] on mat-icon "close" at bounding box center [1357, 105] width 13 height 13
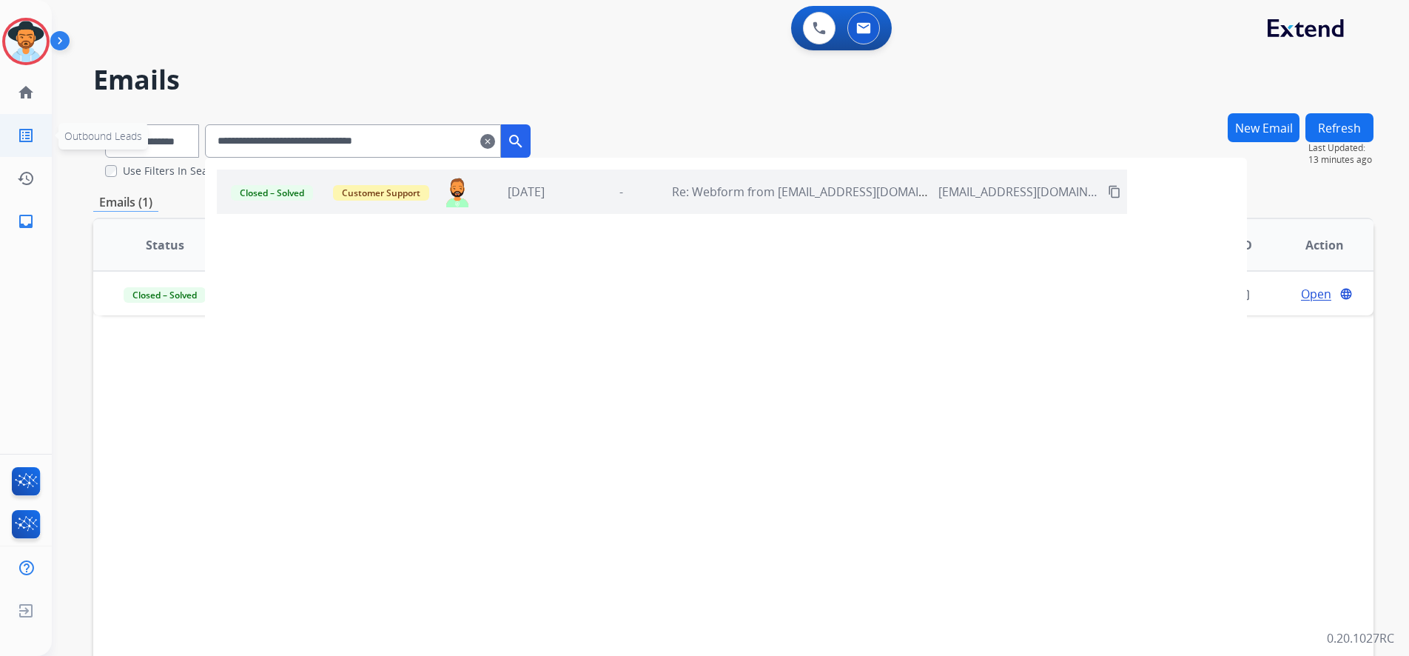
drag, startPoint x: 434, startPoint y: 139, endPoint x: 7, endPoint y: 138, distance: 426.2
click at [7, 138] on div "**********" at bounding box center [704, 328] width 1409 height 656
paste input "text"
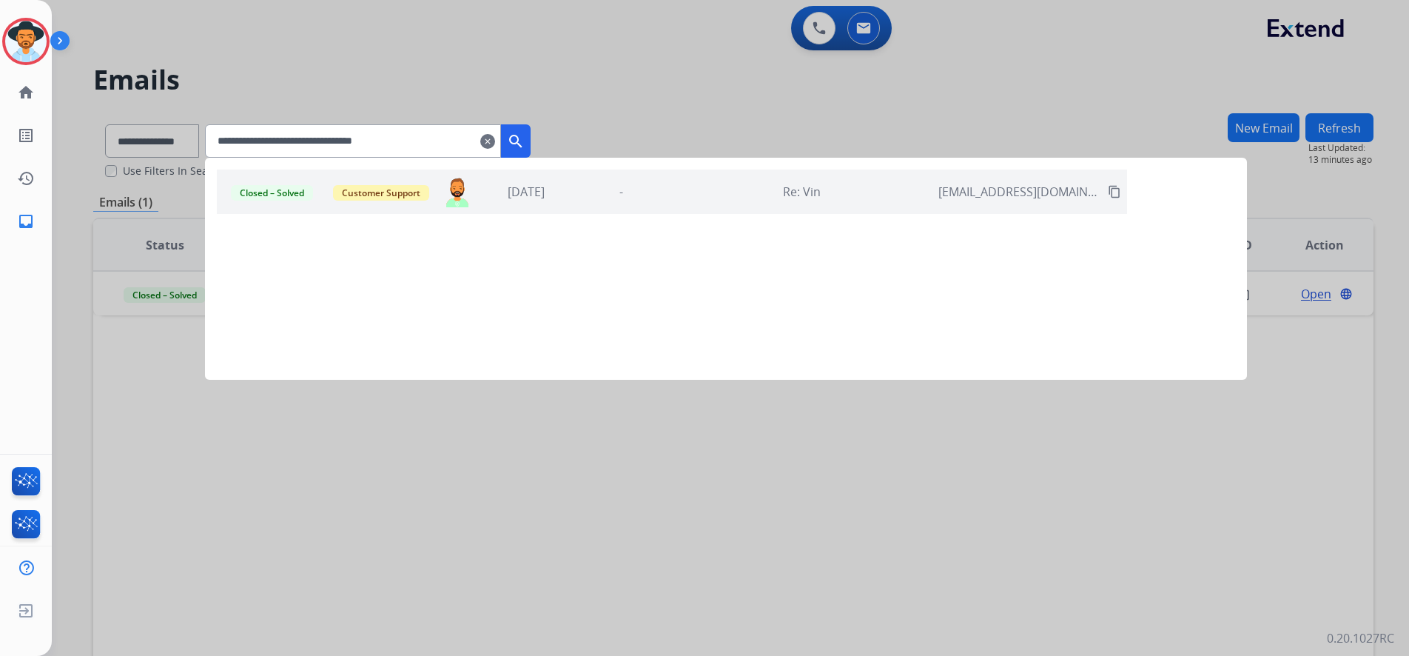
type input "**********"
click at [826, 201] on div "Closed – Solved Customer Support [PERSON_NAME][EMAIL_ADDRESS][PERSON_NAME][DOMA…" at bounding box center [672, 191] width 910 height 44
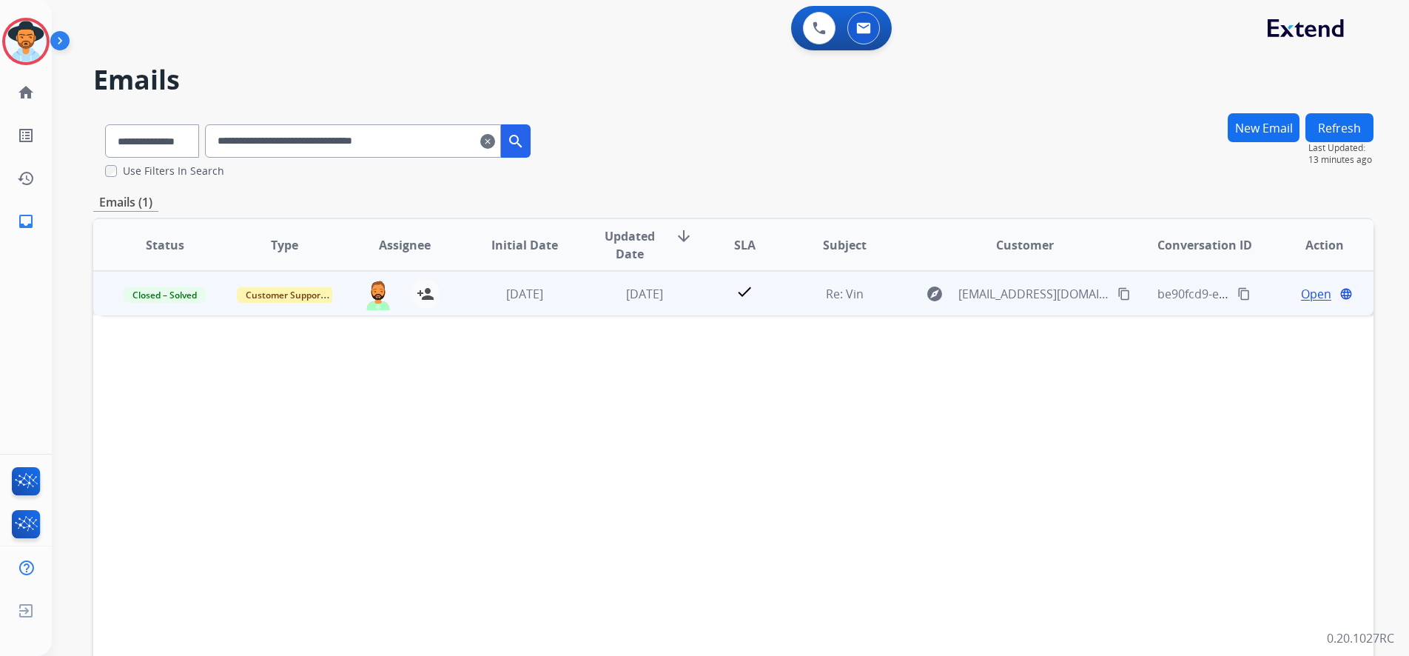
click at [1309, 300] on span "Open" at bounding box center [1316, 294] width 30 height 18
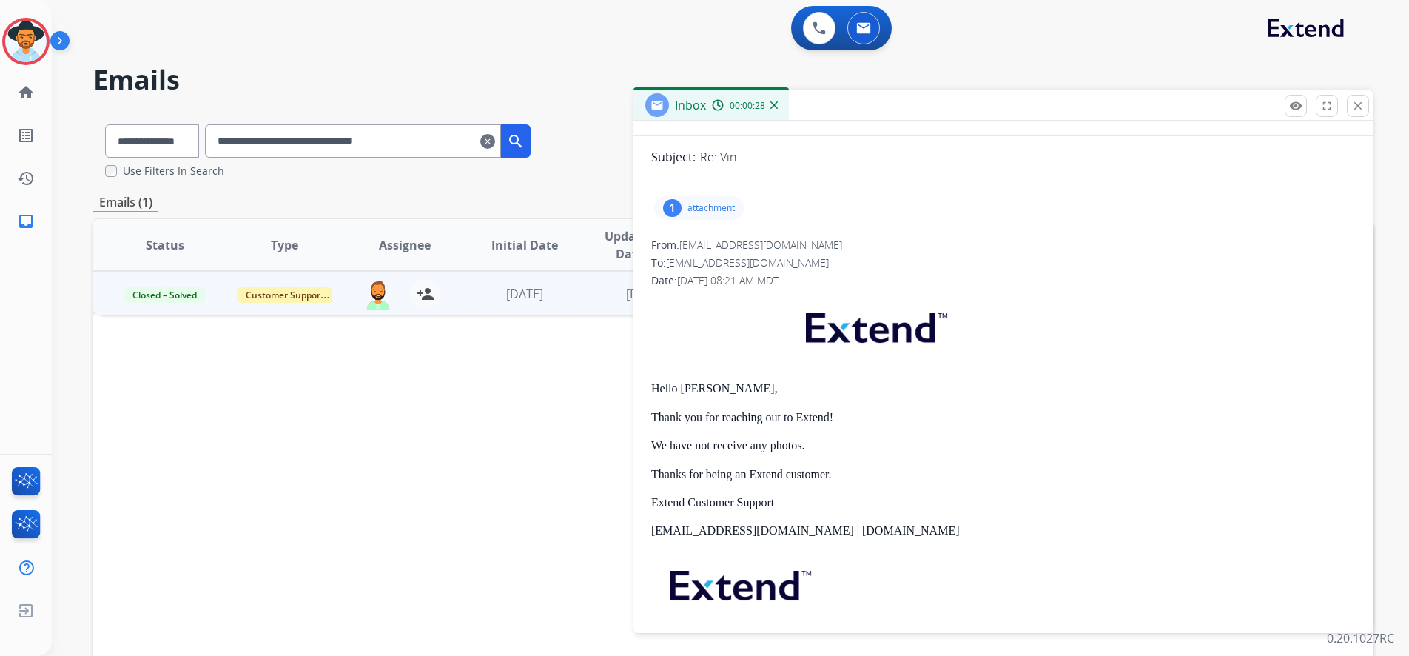
scroll to position [0, 0]
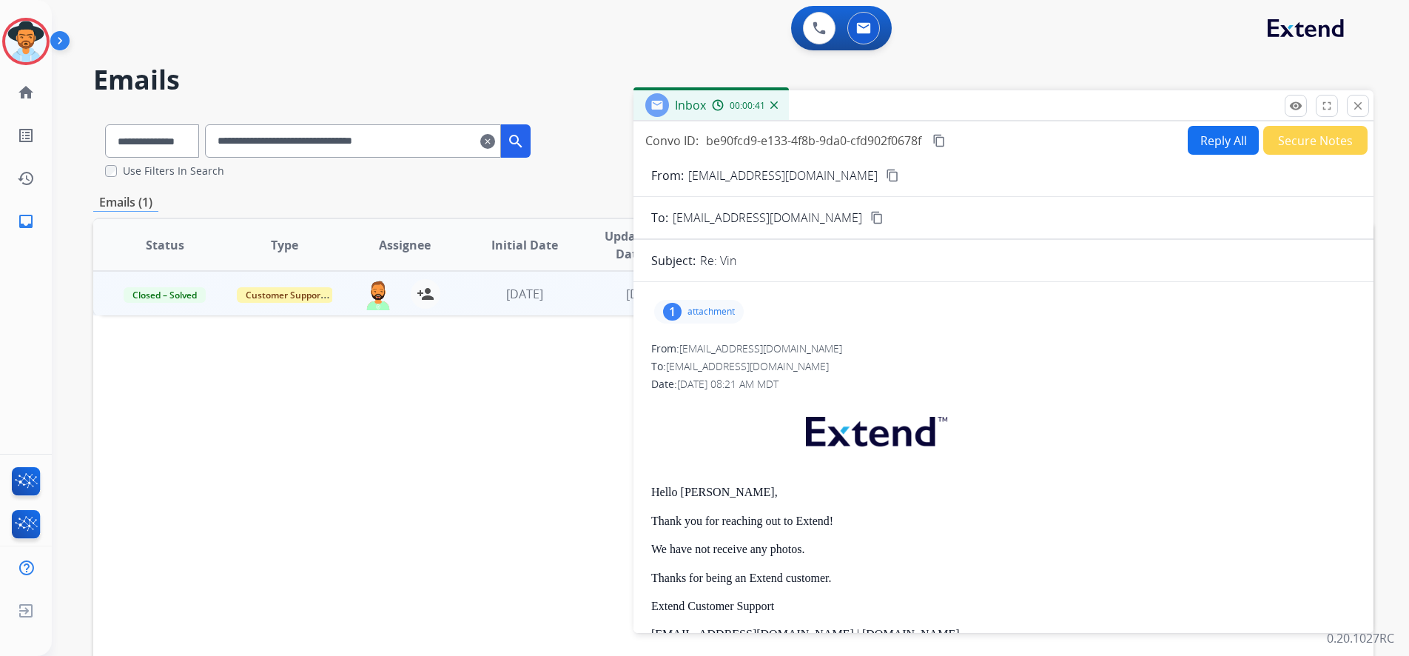
click at [718, 311] on p "attachment" at bounding box center [710, 312] width 47 height 12
click at [829, 349] on mat-icon "download" at bounding box center [827, 349] width 13 height 13
click at [1361, 111] on mat-icon "close" at bounding box center [1357, 105] width 13 height 13
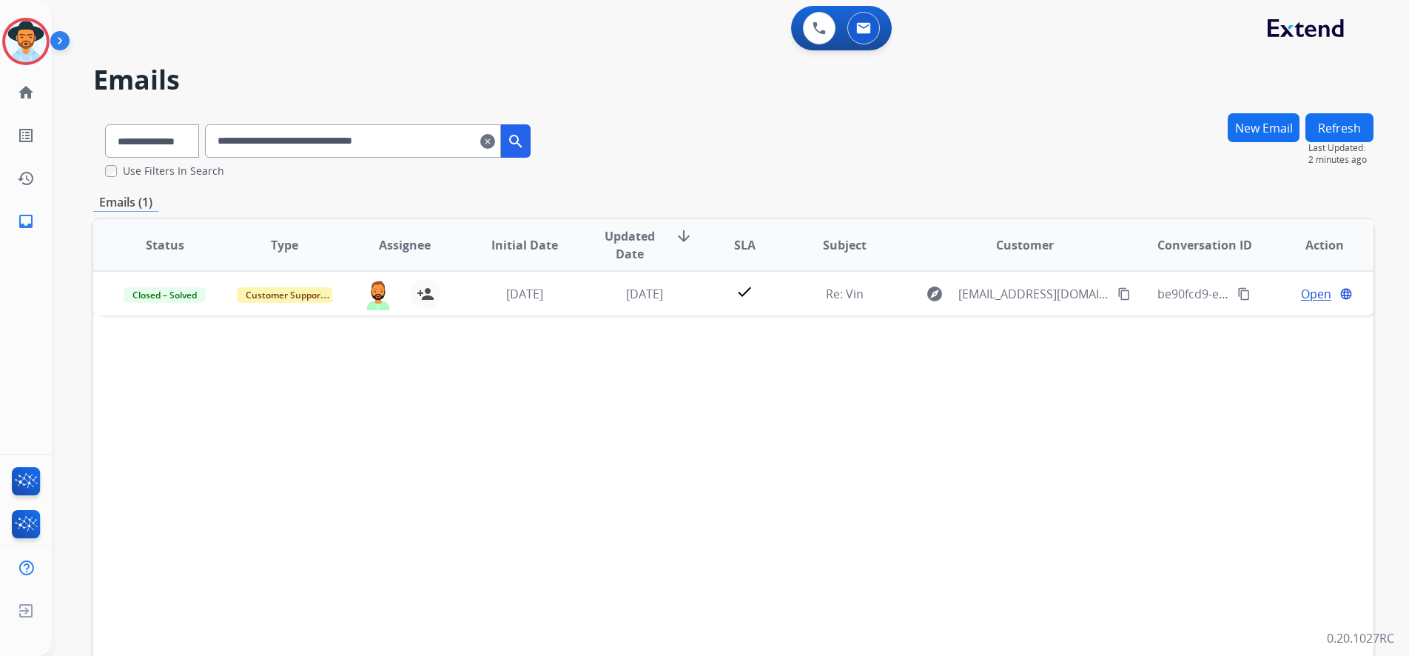
click at [472, 76] on h2 "Emails" at bounding box center [733, 80] width 1280 height 30
